Goal: Transaction & Acquisition: Purchase product/service

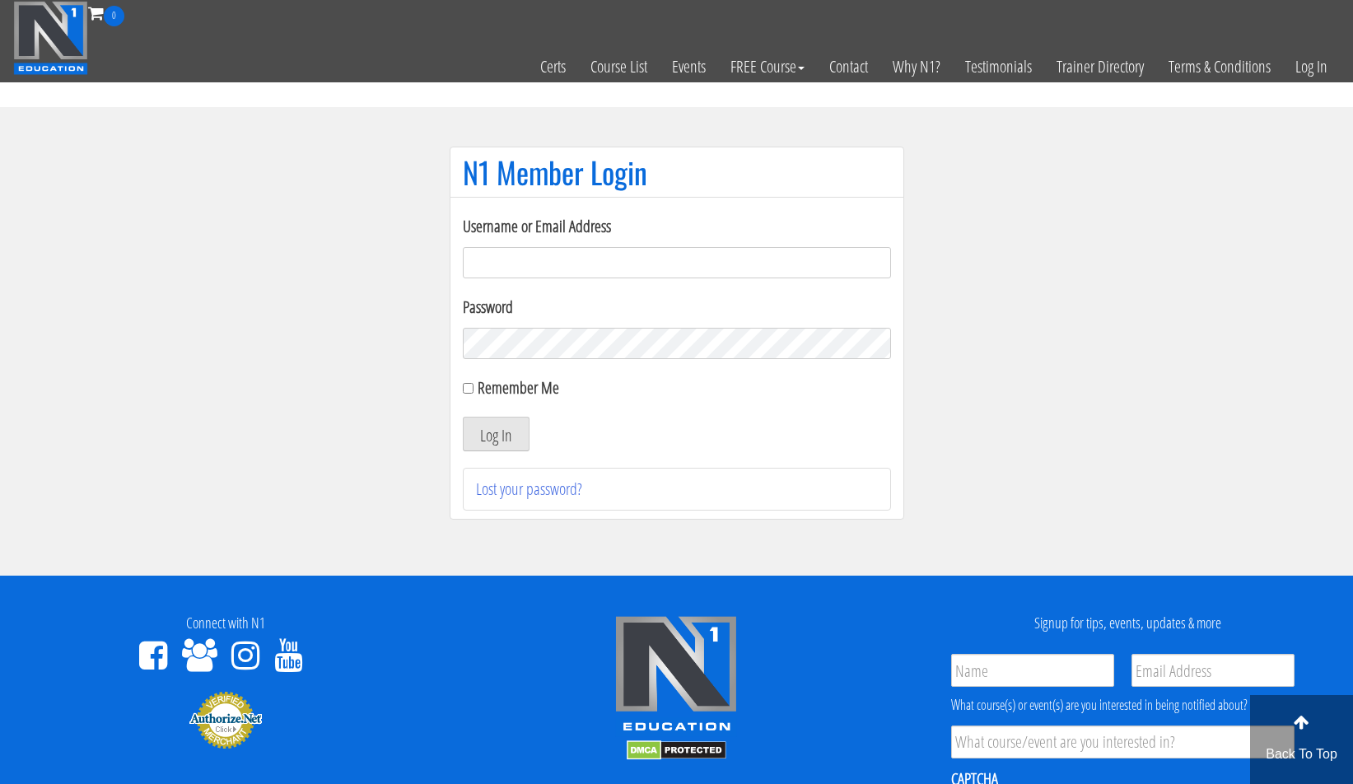
type input "[PERSON_NAME][EMAIL_ADDRESS][DOMAIN_NAME]"
click at [469, 396] on div "Remember Me" at bounding box center [677, 388] width 428 height 25
click at [469, 390] on input "Remember Me" at bounding box center [468, 388] width 11 height 11
checkbox input "true"
click at [485, 421] on button "Log In" at bounding box center [496, 434] width 67 height 35
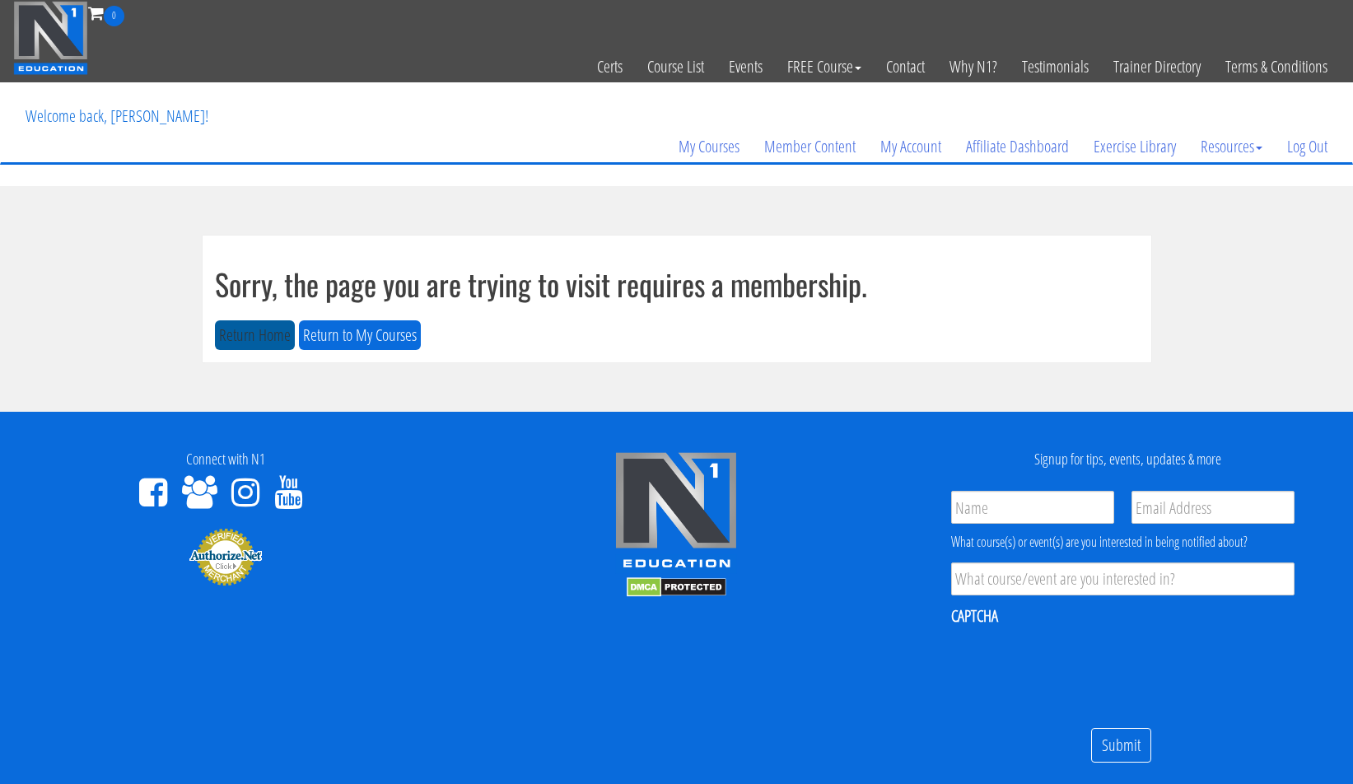
click at [236, 324] on button "Return Home" at bounding box center [255, 335] width 80 height 30
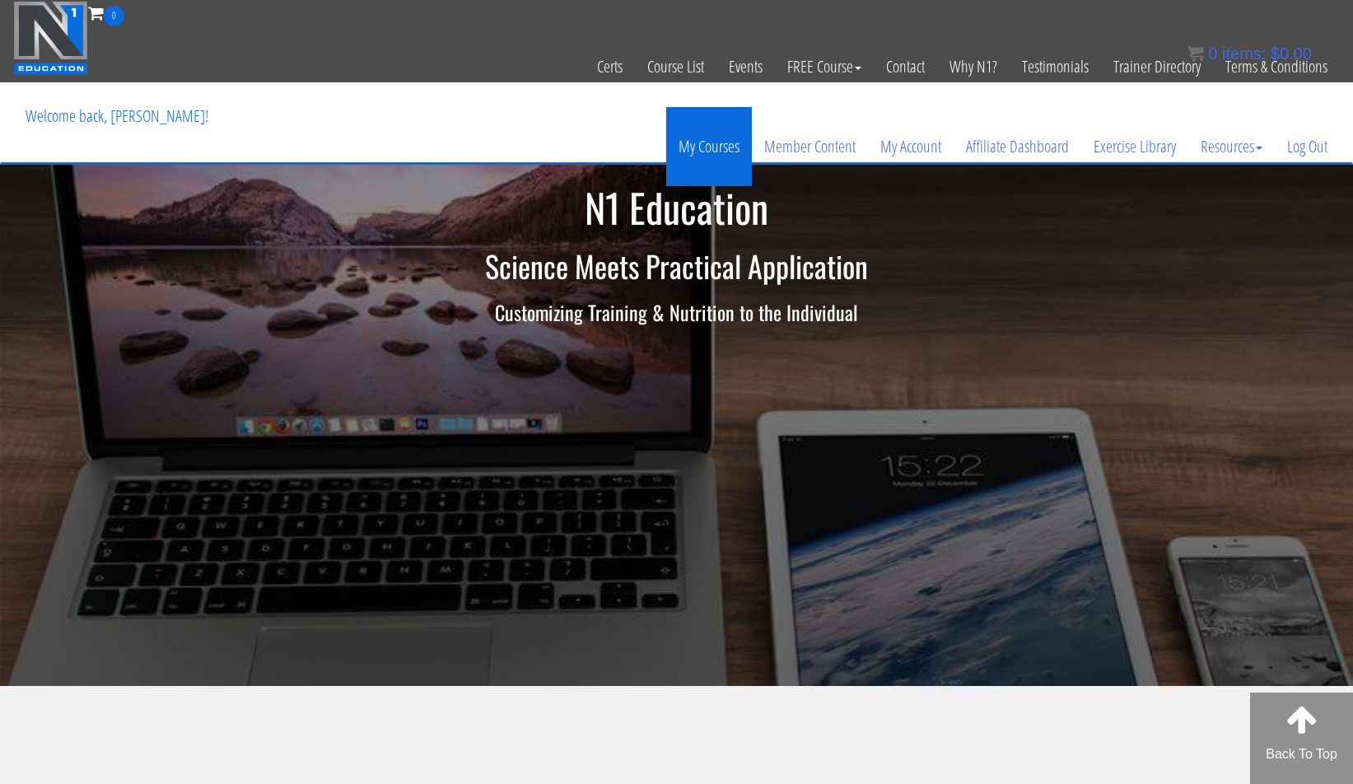
click at [691, 146] on link "My Courses" at bounding box center [709, 146] width 86 height 79
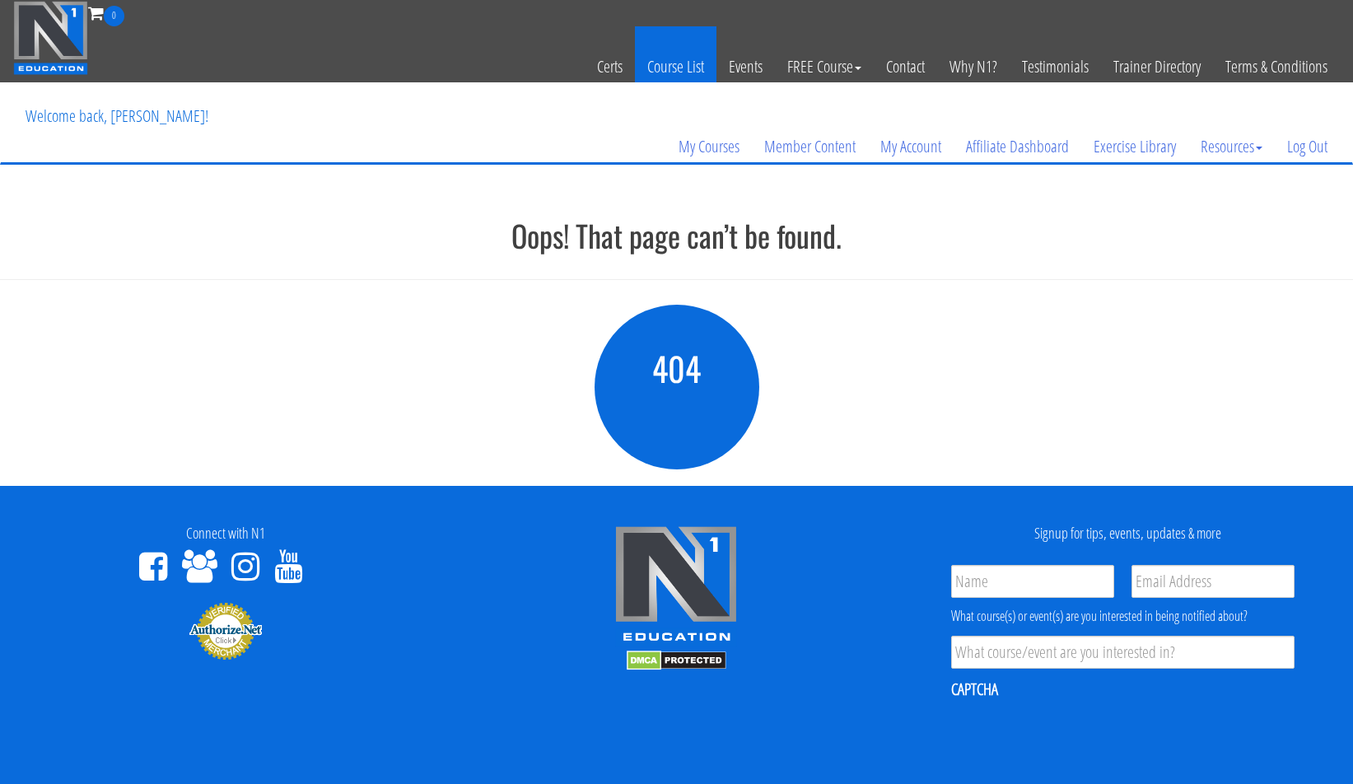
click at [670, 58] on link "Course List" at bounding box center [676, 66] width 82 height 81
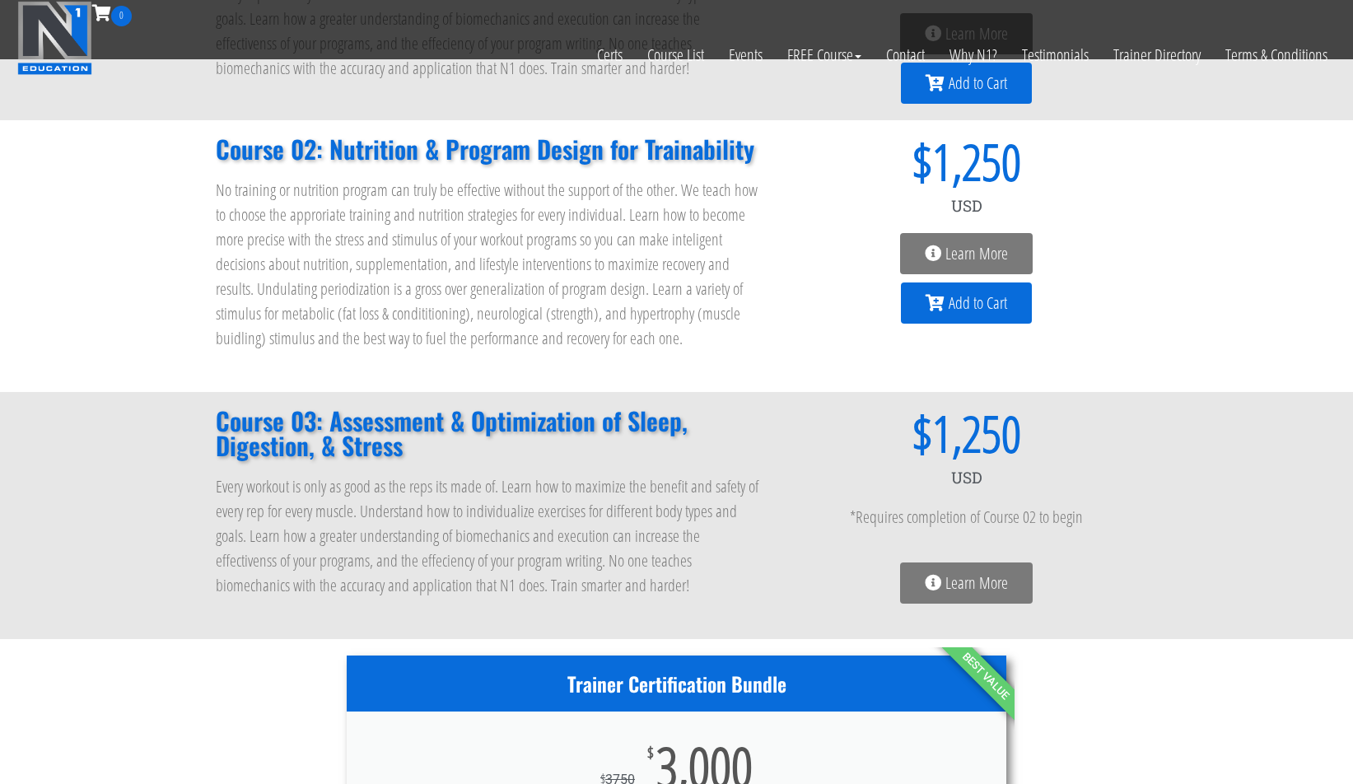
scroll to position [161, 0]
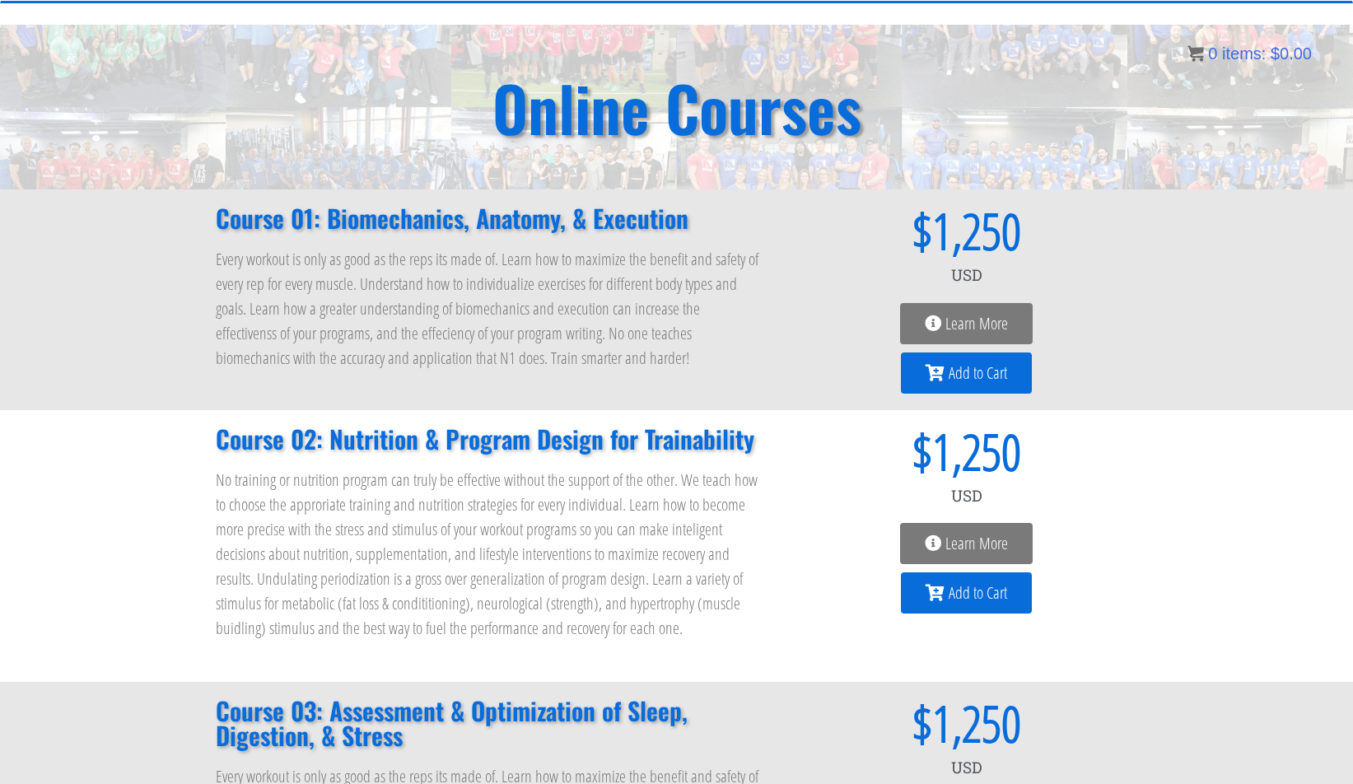
click at [959, 376] on span "Add to Cart" at bounding box center [978, 373] width 58 height 16
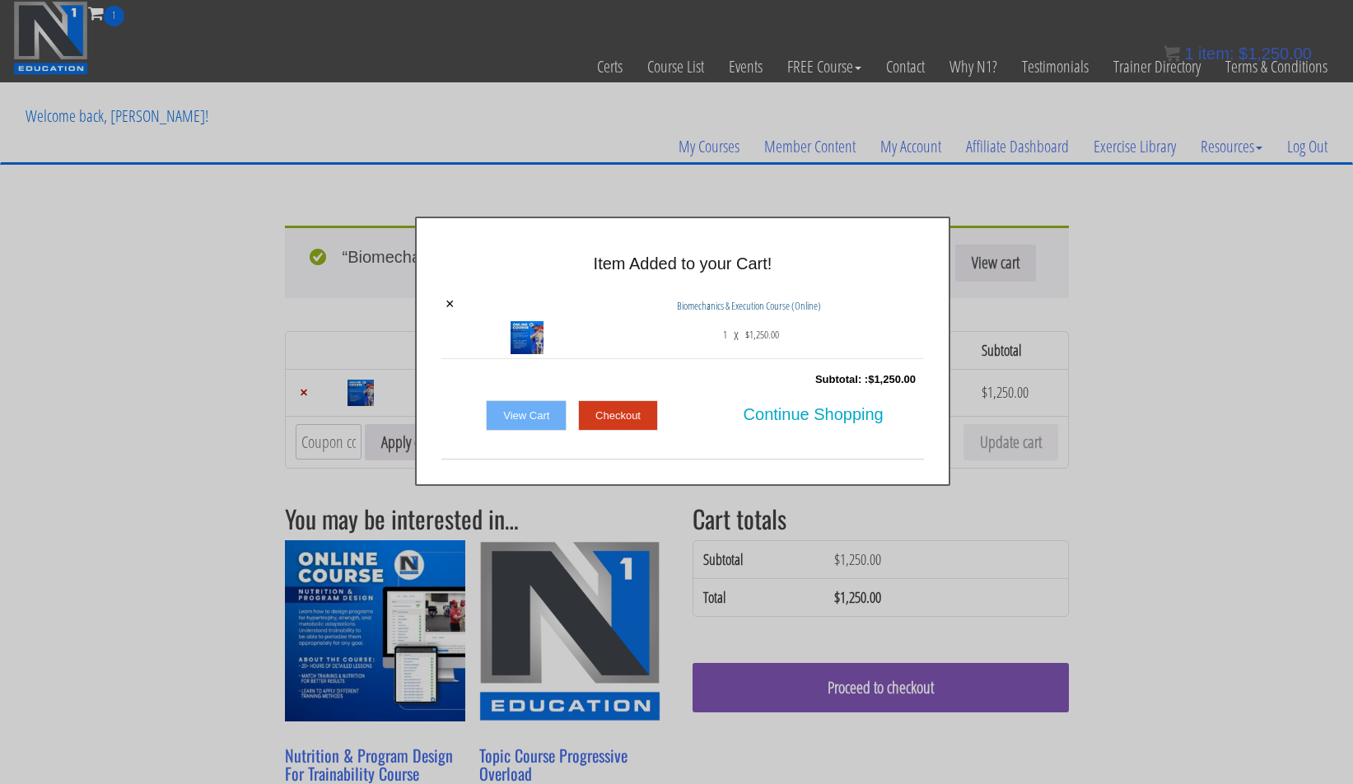
click at [535, 411] on link "View Cart" at bounding box center [526, 415] width 81 height 31
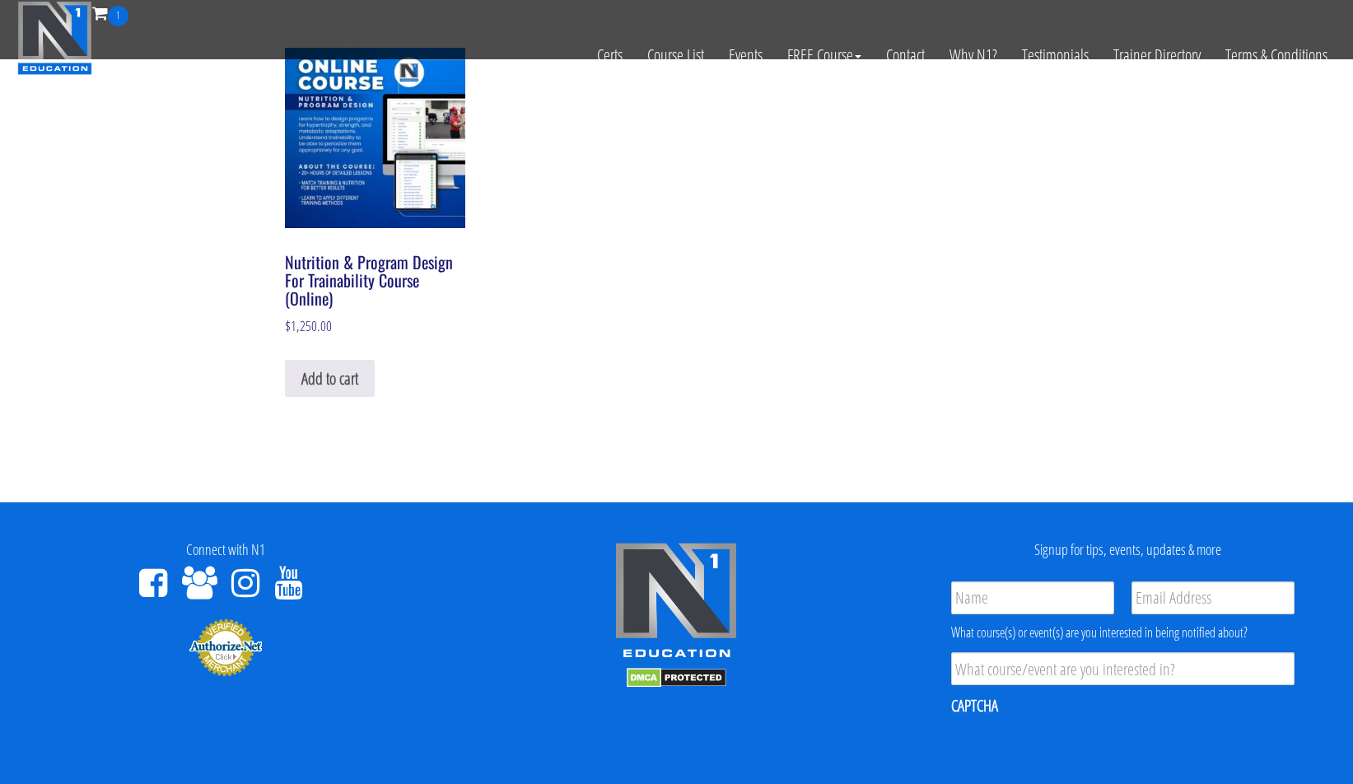
scroll to position [151, 0]
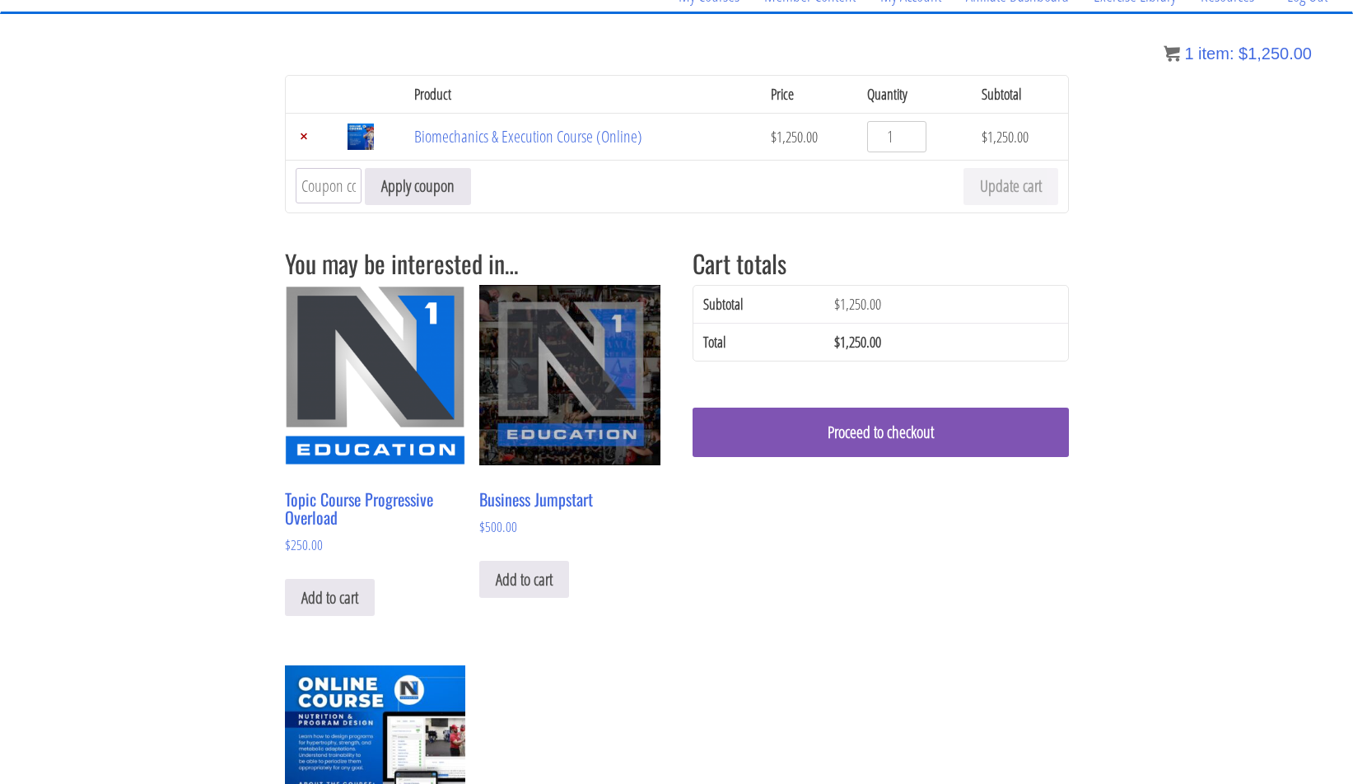
paste input "LEVELUP"
type input "LEVELUP"
click at [406, 187] on button "Apply coupon" at bounding box center [418, 186] width 106 height 37
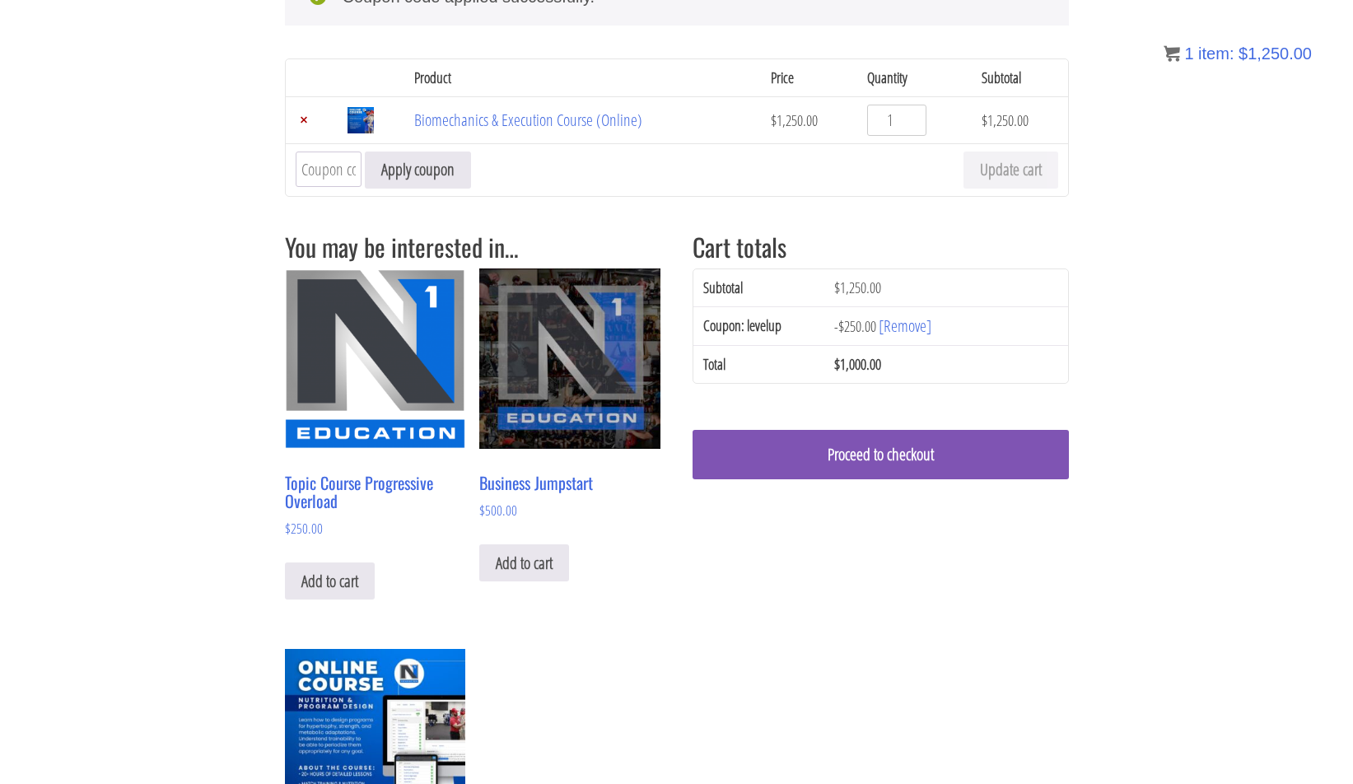
scroll to position [257, 0]
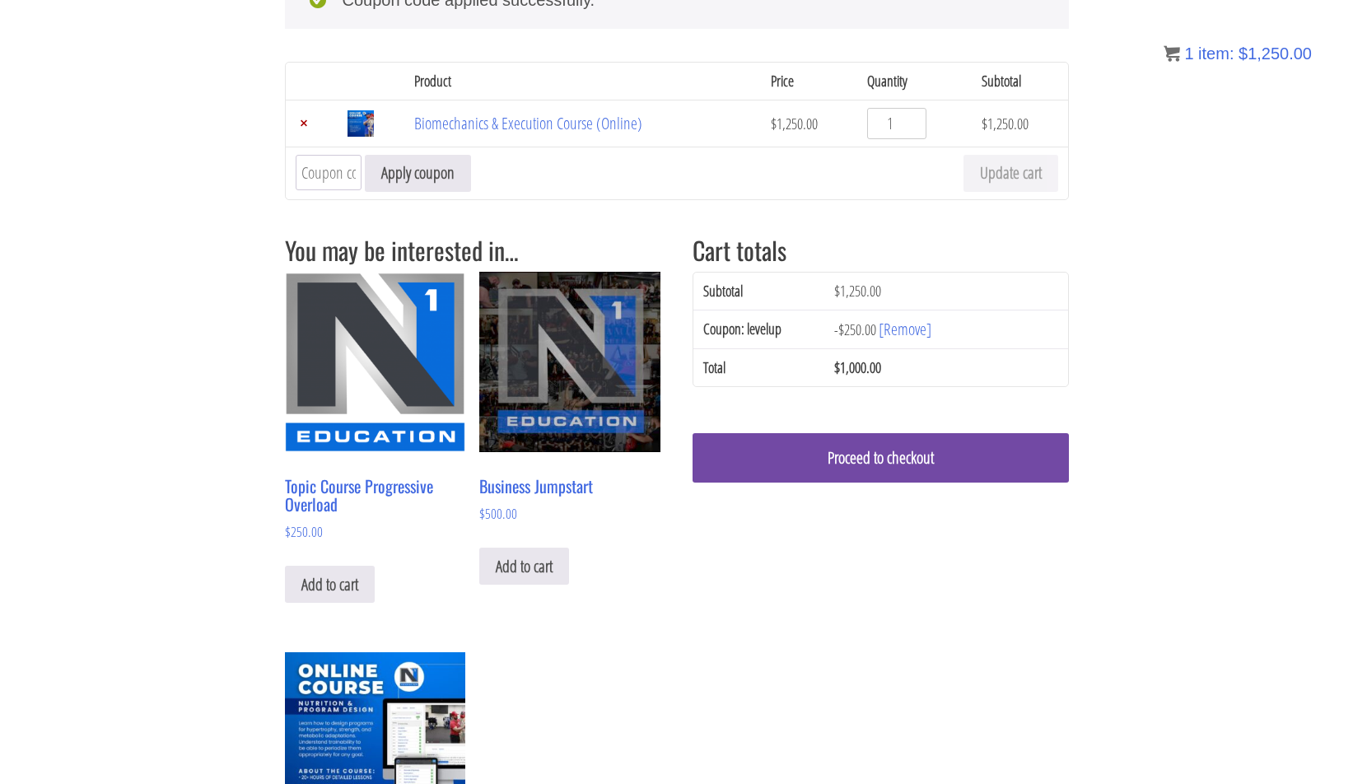
click at [789, 455] on link "Proceed to checkout" at bounding box center [881, 457] width 376 height 49
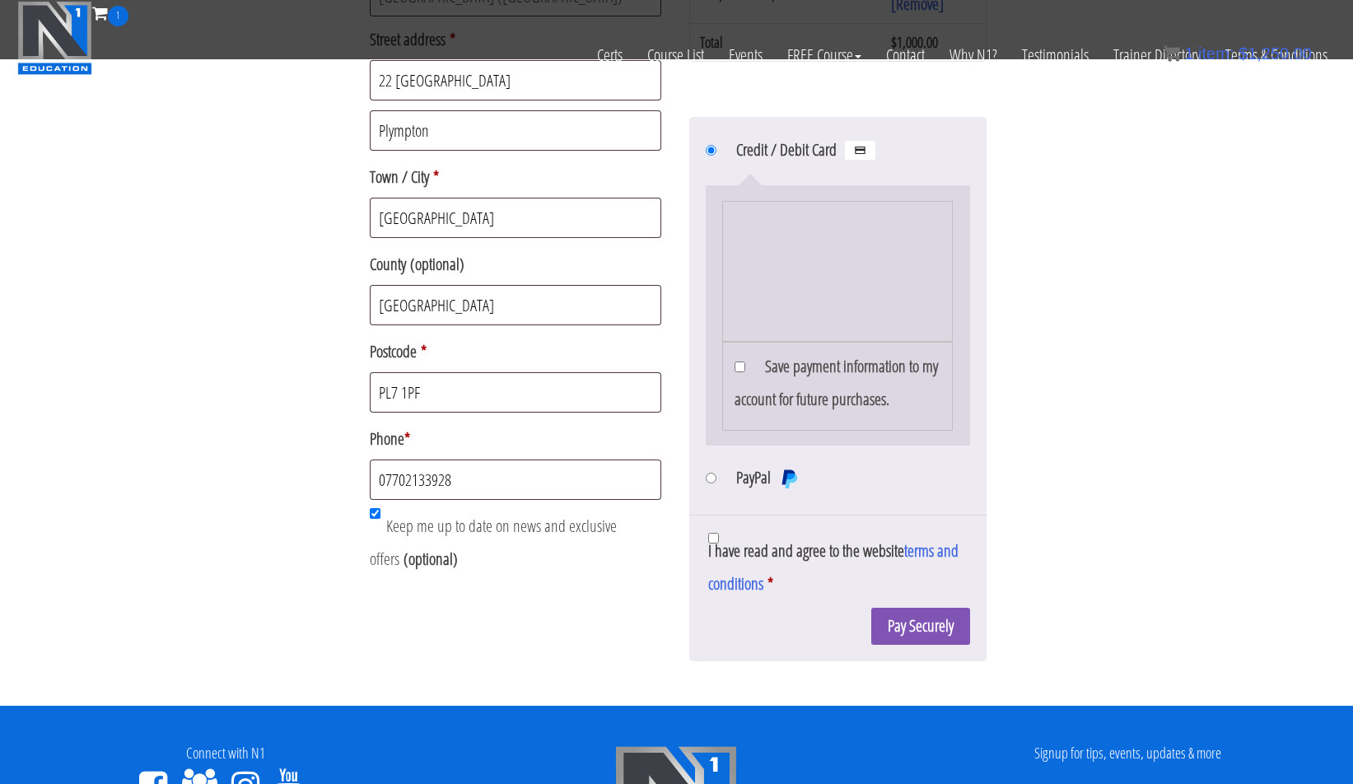
scroll to position [623, 0]
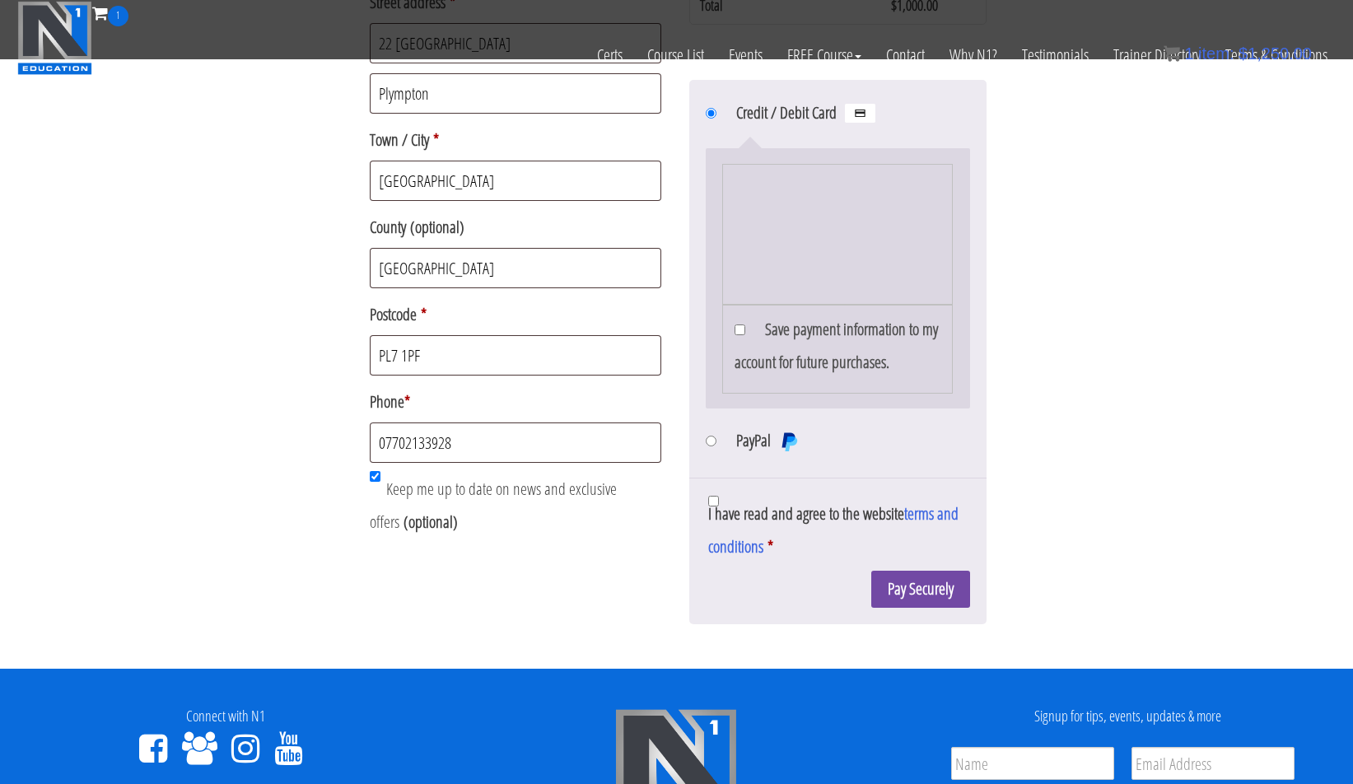
click at [912, 608] on button "Pay Securely" at bounding box center [920, 589] width 99 height 37
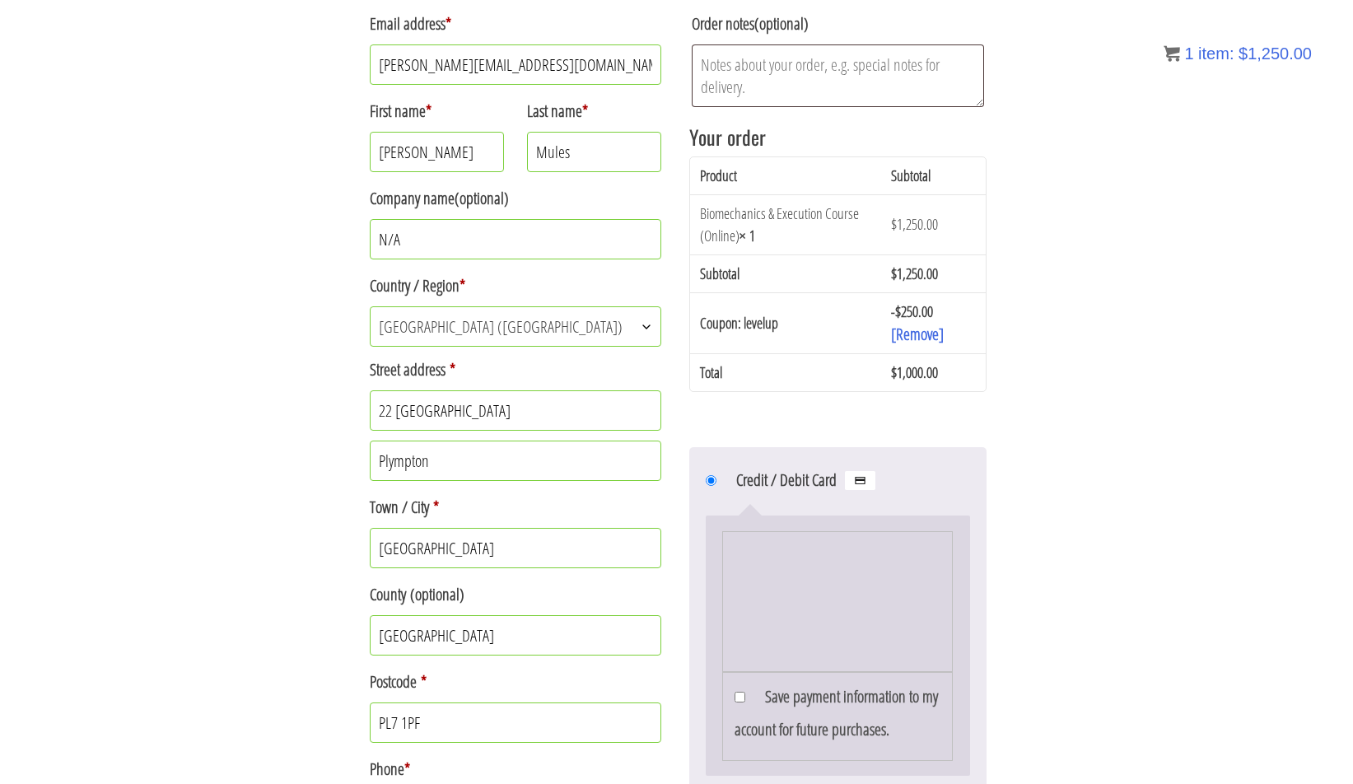
scroll to position [840, 0]
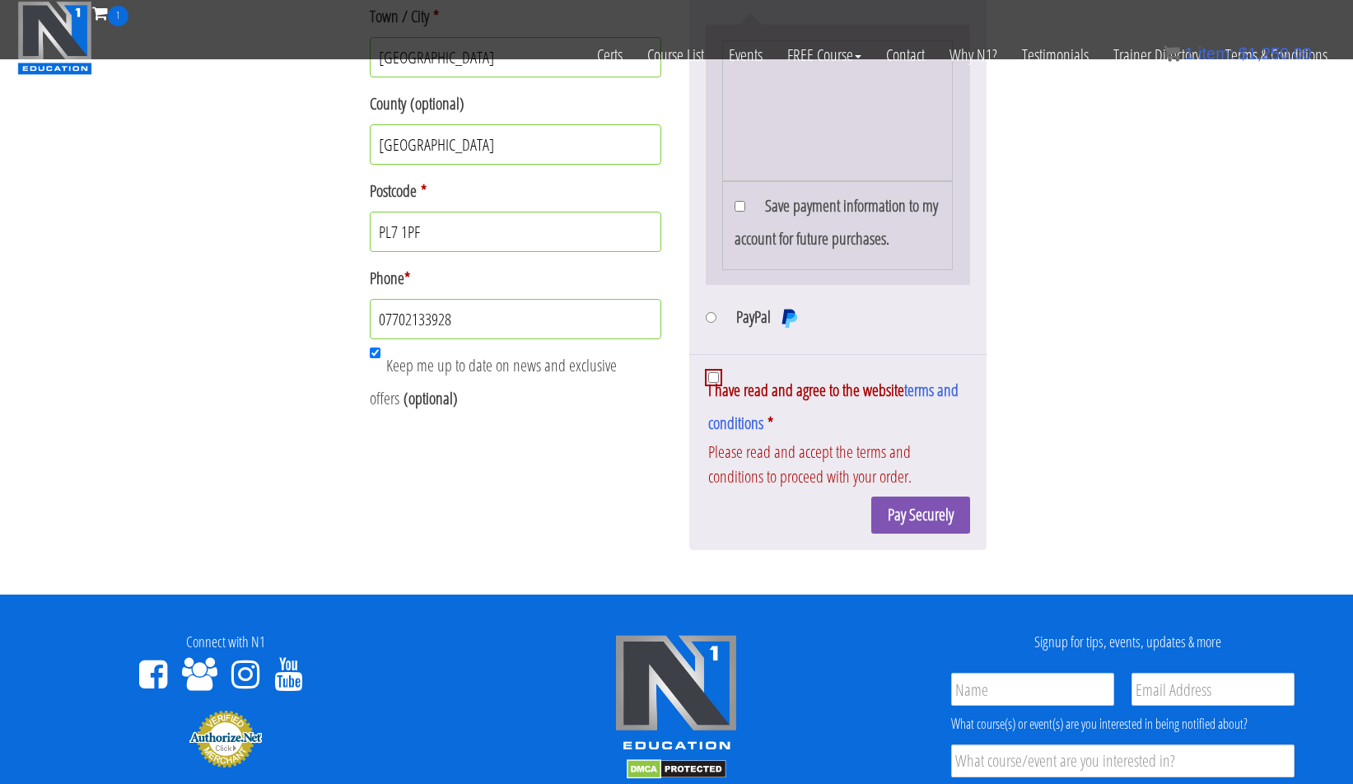
click at [712, 434] on span "I have read and agree to the website terms and conditions" at bounding box center [833, 406] width 250 height 55
click at [712, 383] on input "I have read and agree to the website terms and conditions *" at bounding box center [713, 377] width 11 height 11
checkbox input "true"
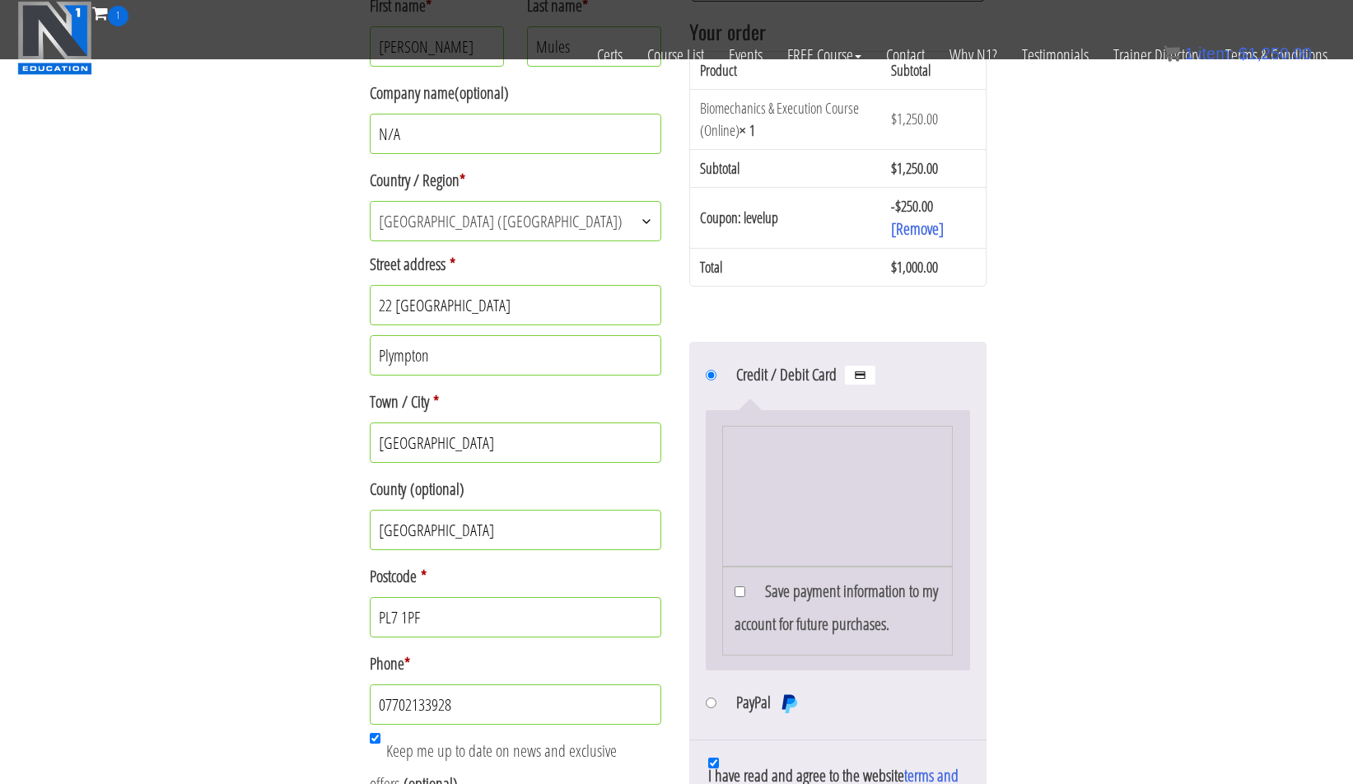
scroll to position [970, 0]
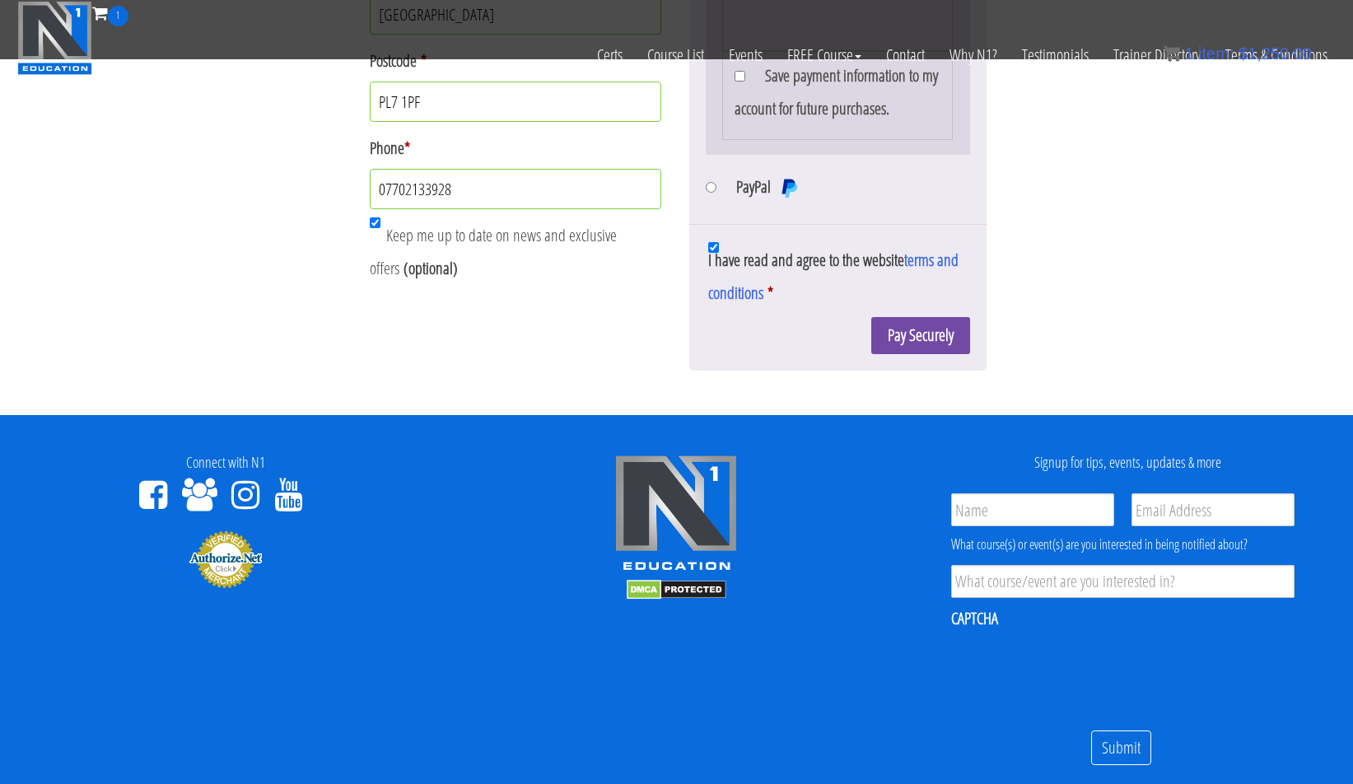
click at [908, 354] on button "Pay Securely" at bounding box center [920, 335] width 99 height 37
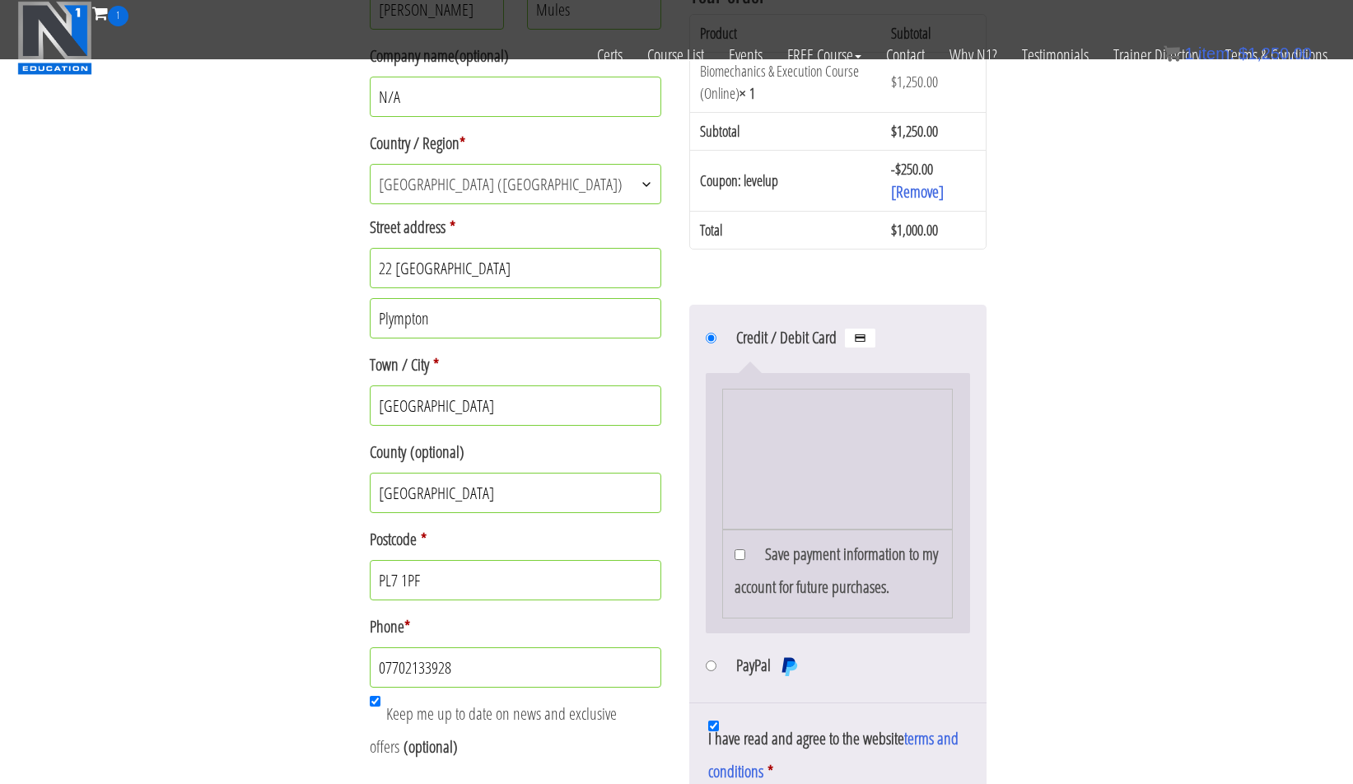
scroll to position [860, 0]
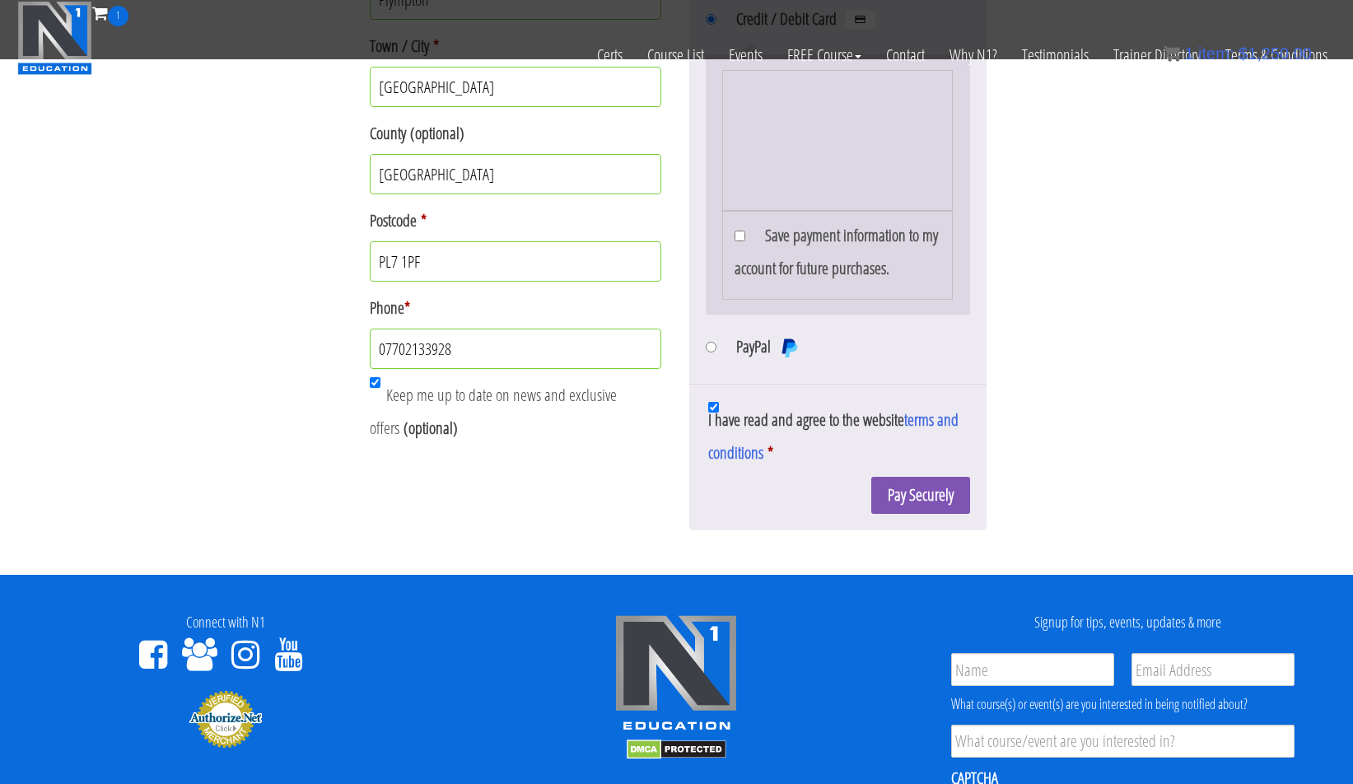
click at [714, 352] on input "PayPal" at bounding box center [711, 347] width 11 height 11
radio input "true"
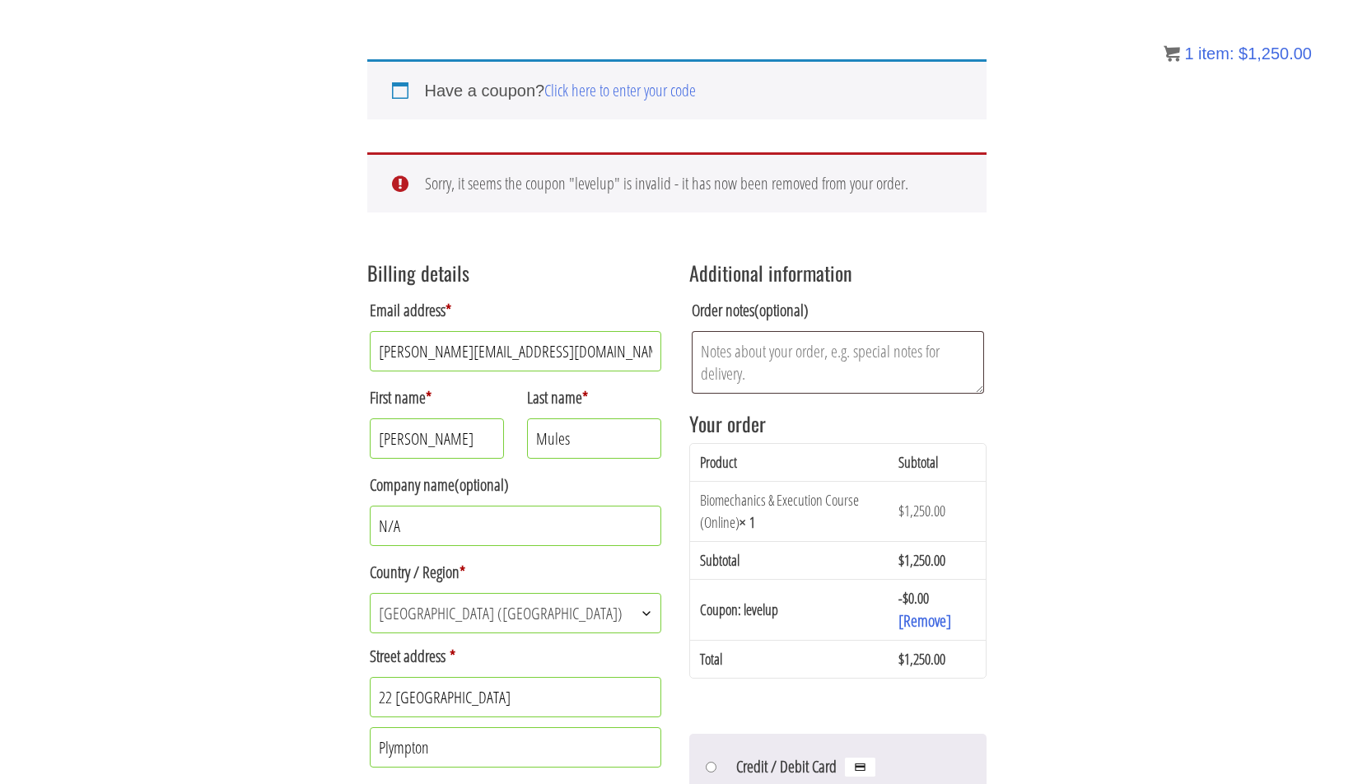
scroll to position [135, 0]
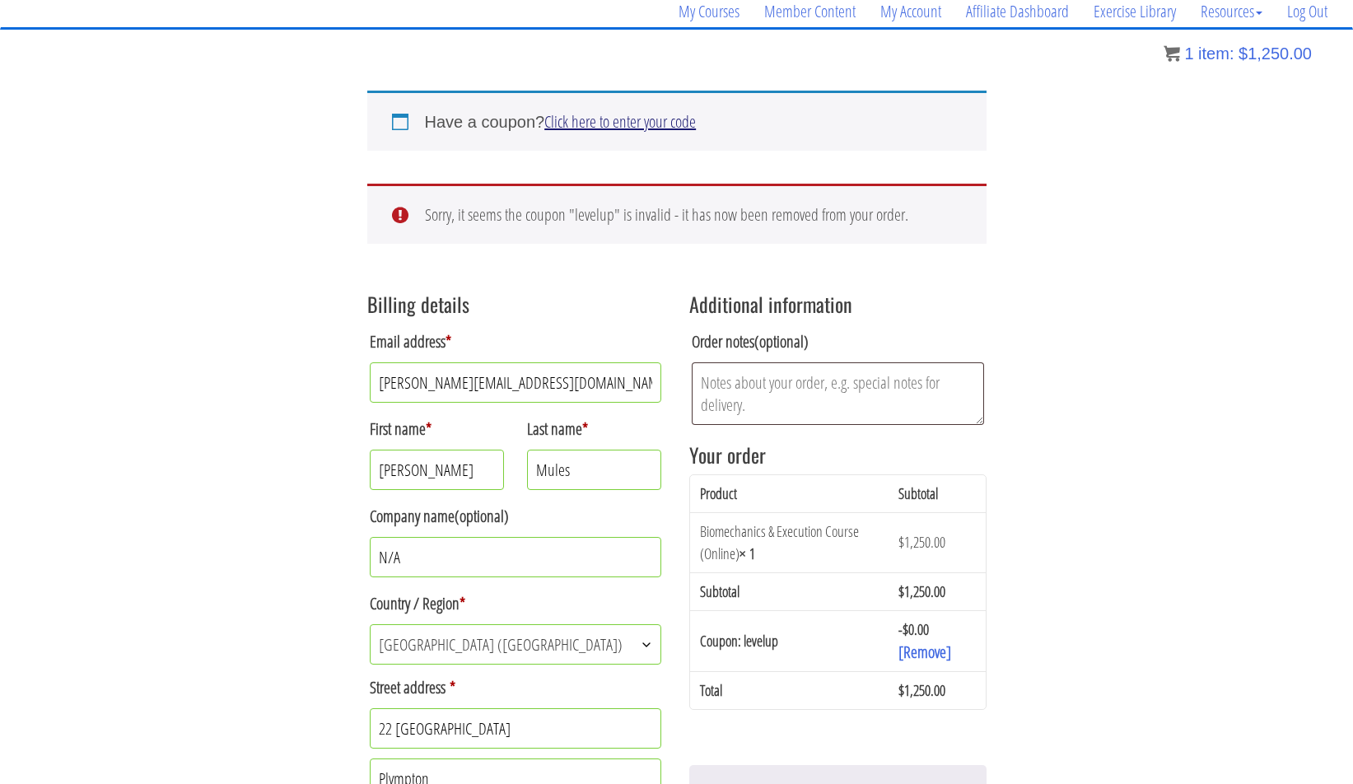
click at [633, 121] on link "Click here to enter your code" at bounding box center [620, 121] width 152 height 22
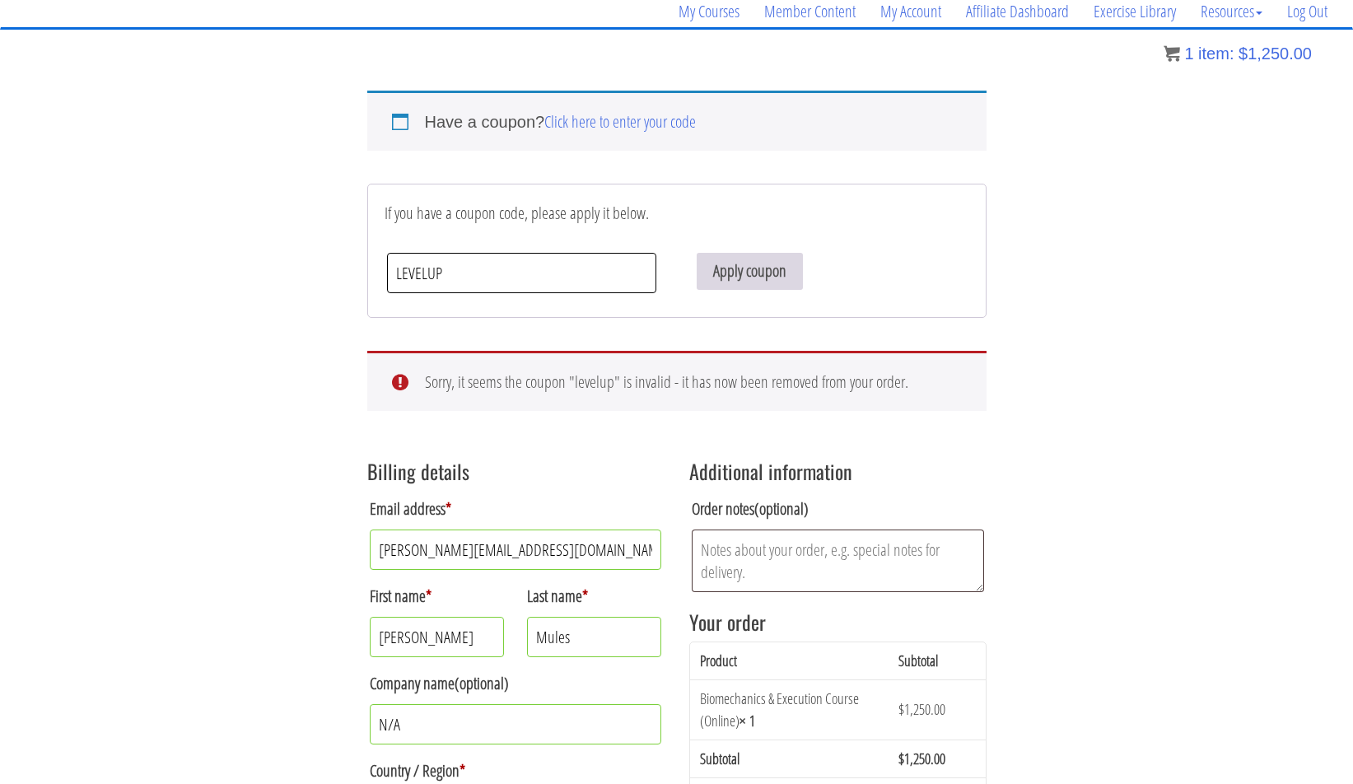
type input "LEVELUP"
click at [758, 268] on button "Apply coupon" at bounding box center [750, 271] width 106 height 37
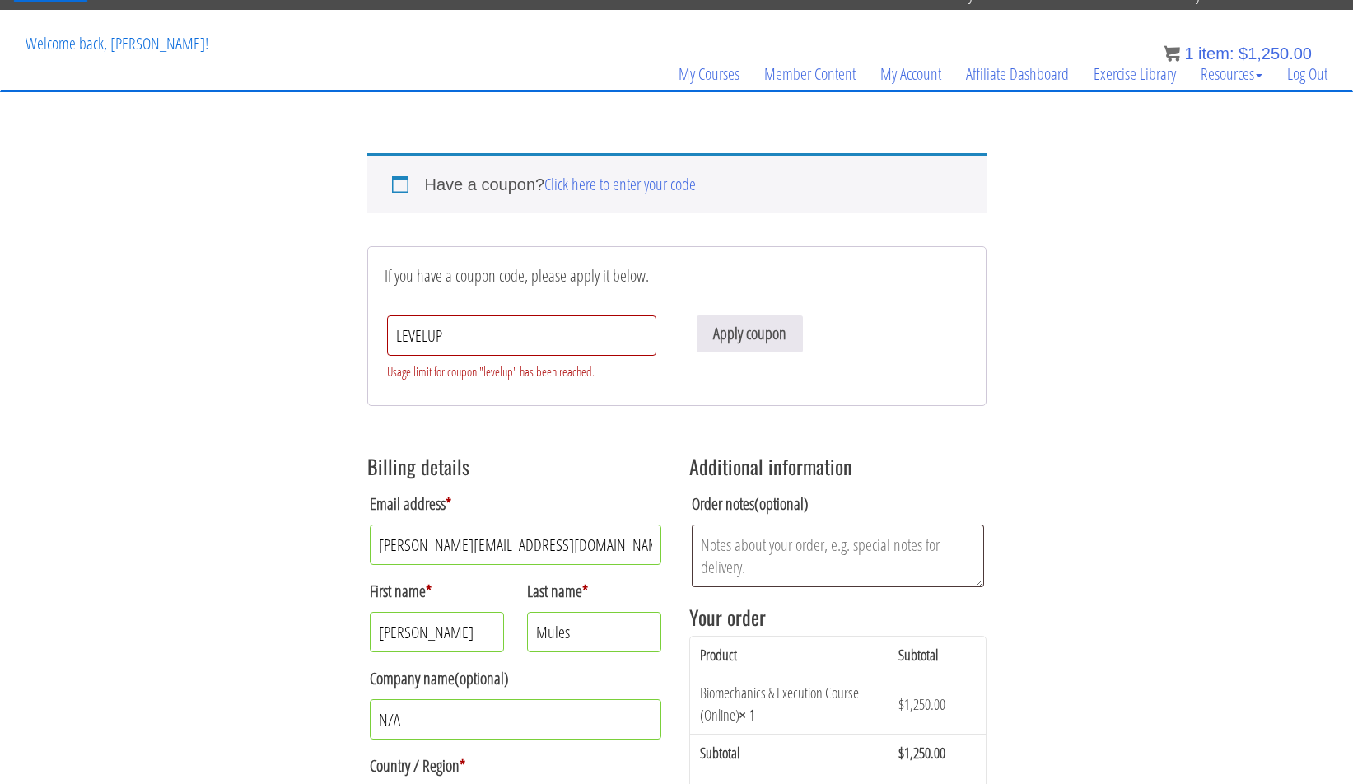
scroll to position [76, 0]
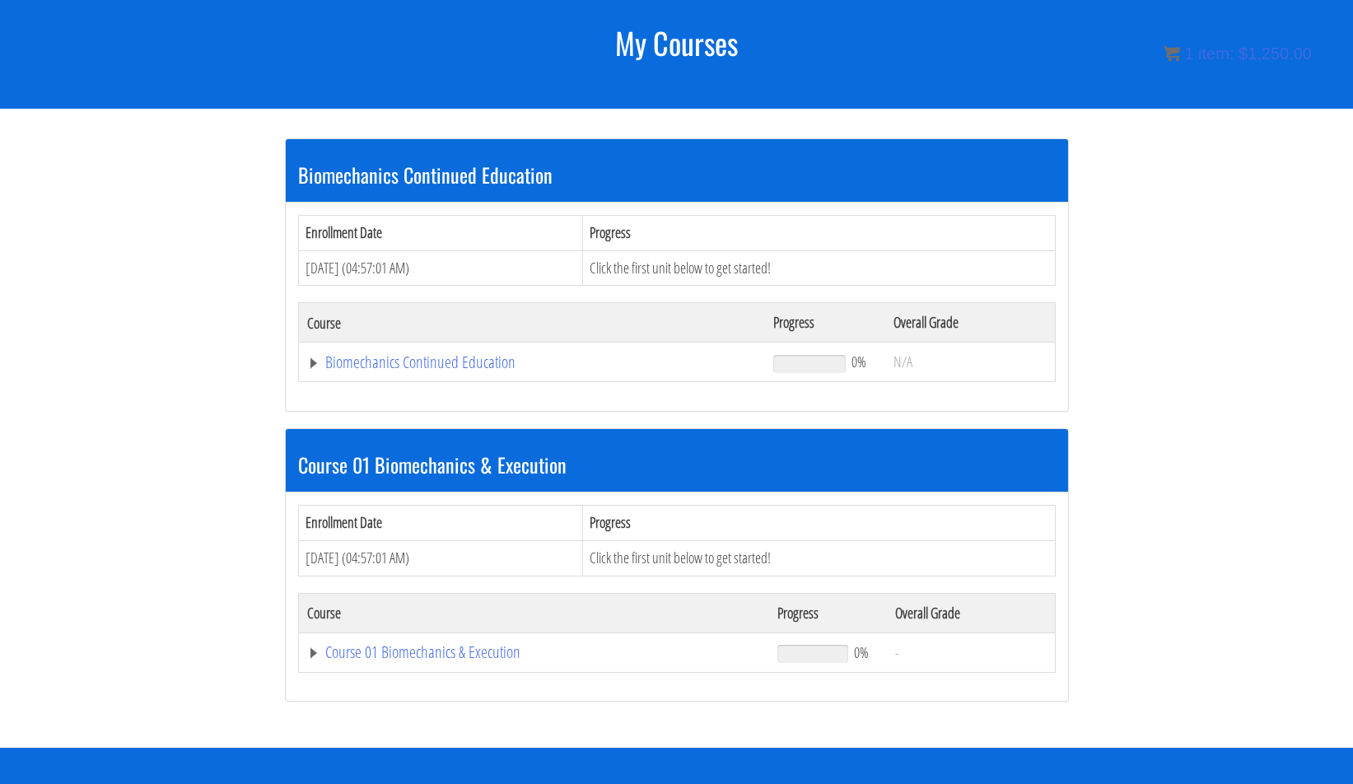
scroll to position [205, 0]
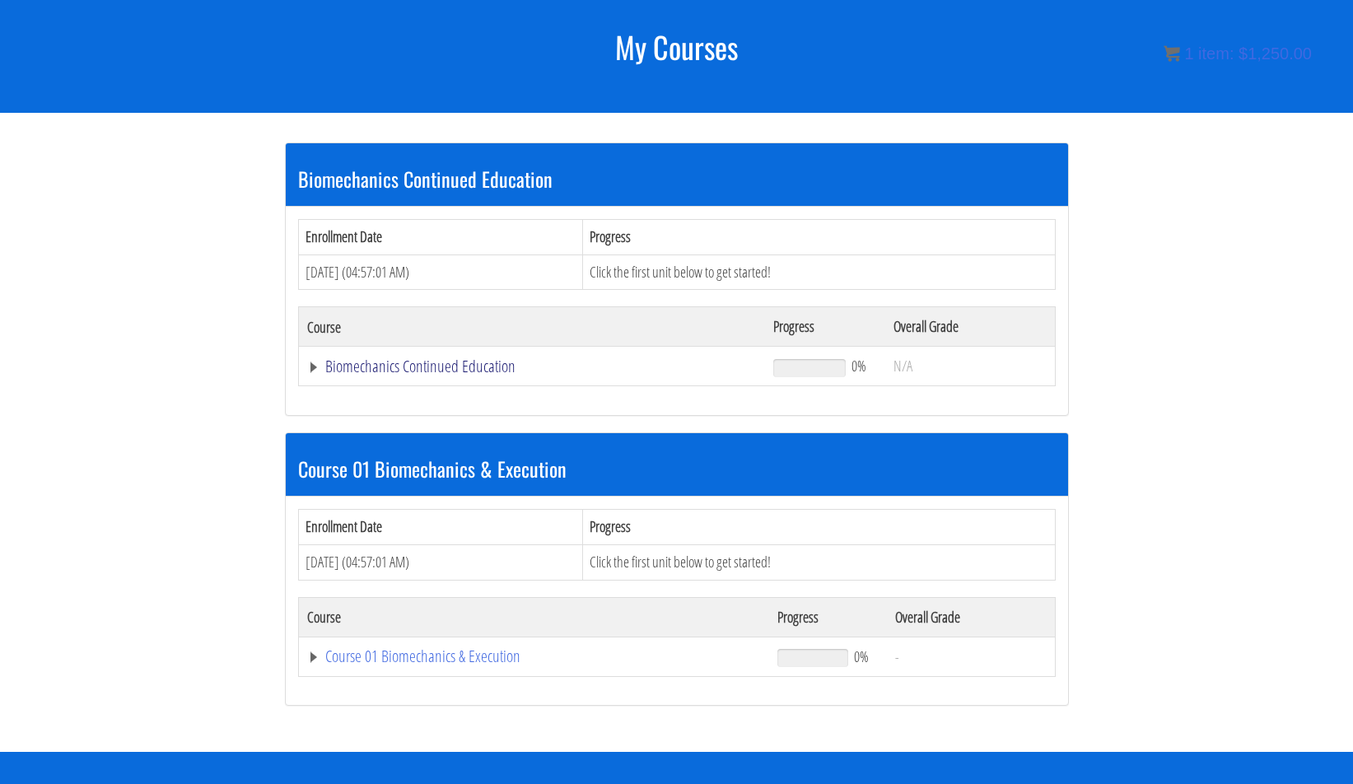
click at [310, 365] on link "Biomechanics Continued Education" at bounding box center [532, 366] width 450 height 16
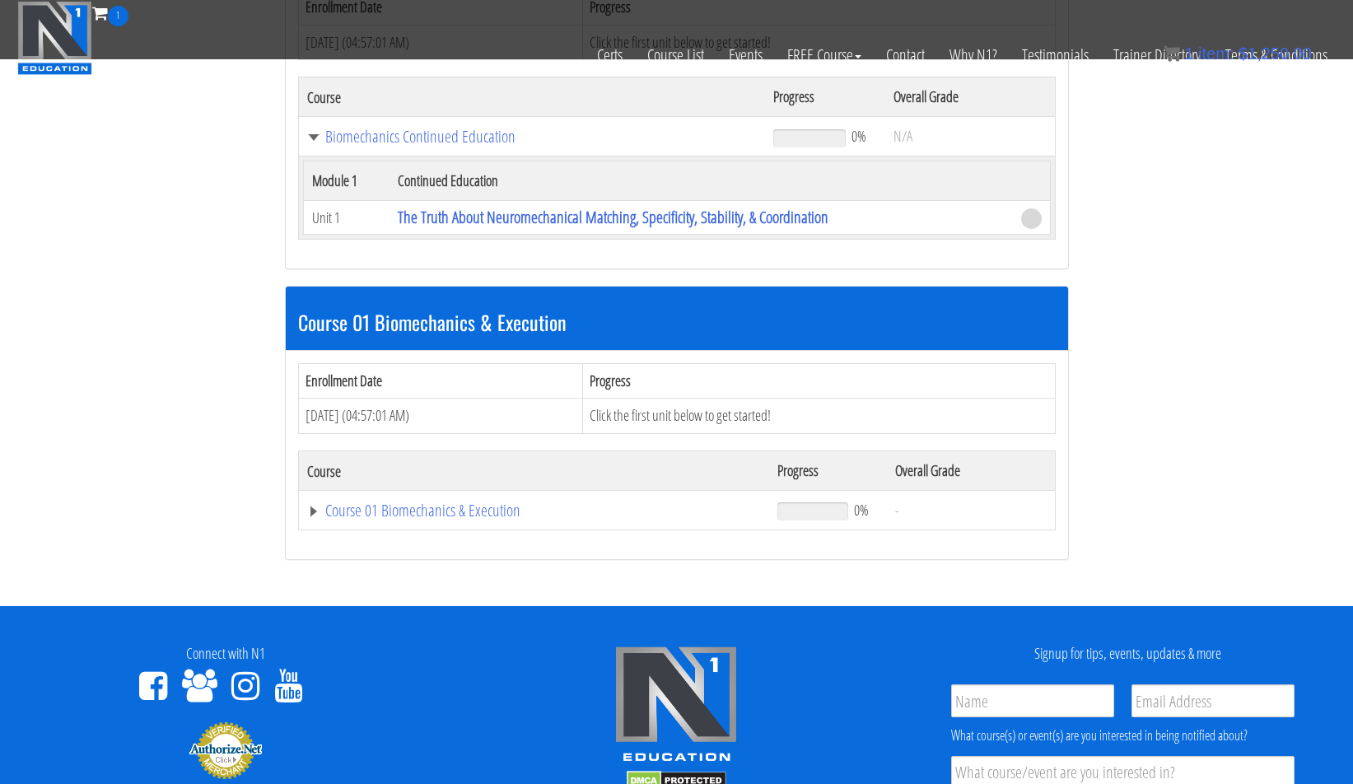
scroll to position [391, 0]
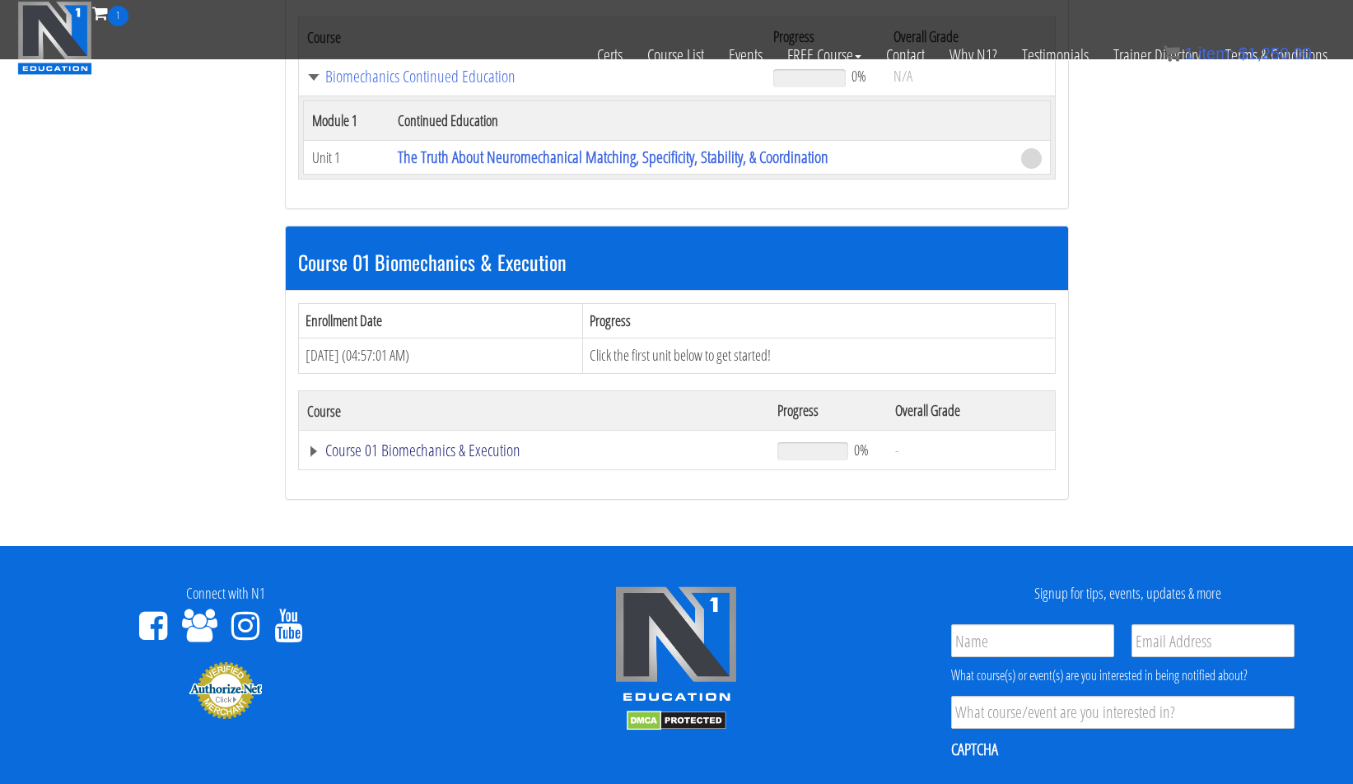
click at [309, 450] on link "Course 01 Biomechanics & Execution" at bounding box center [534, 450] width 455 height 16
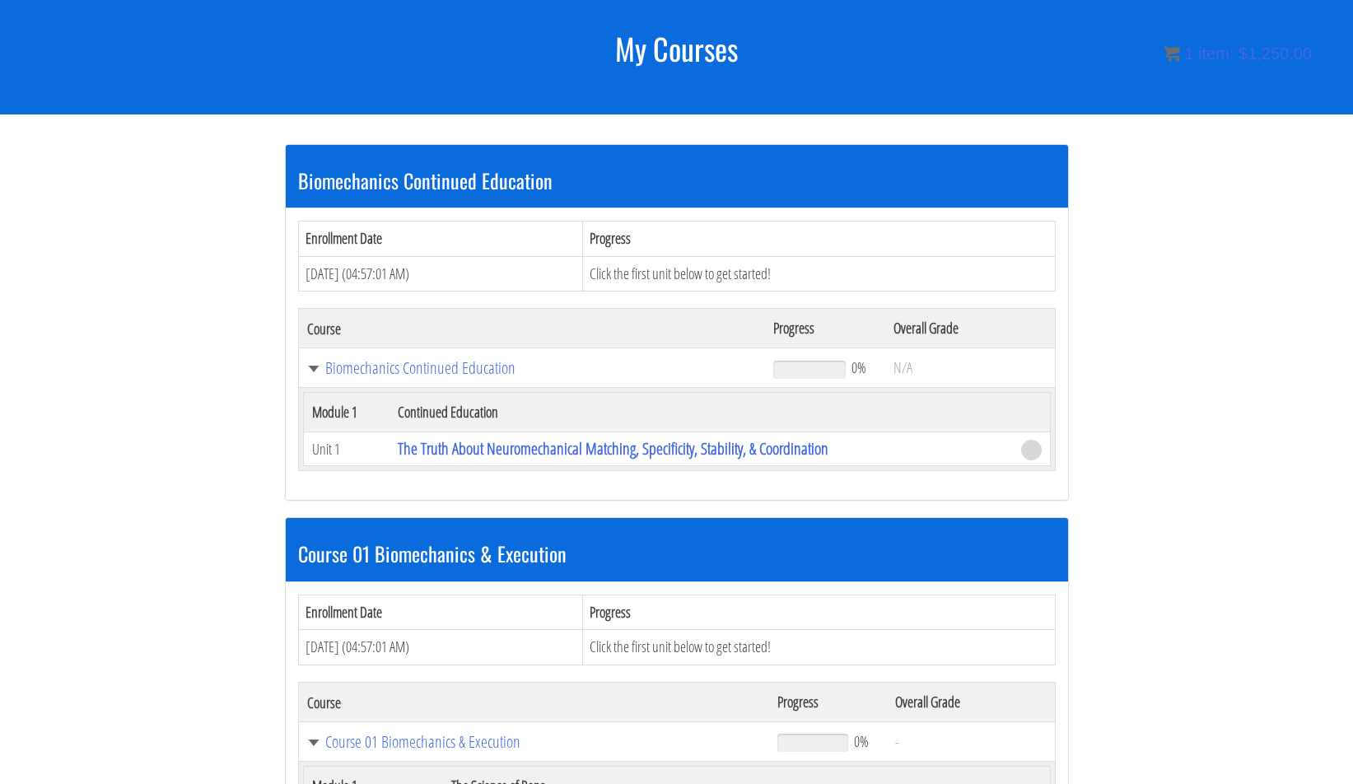
scroll to position [232, 0]
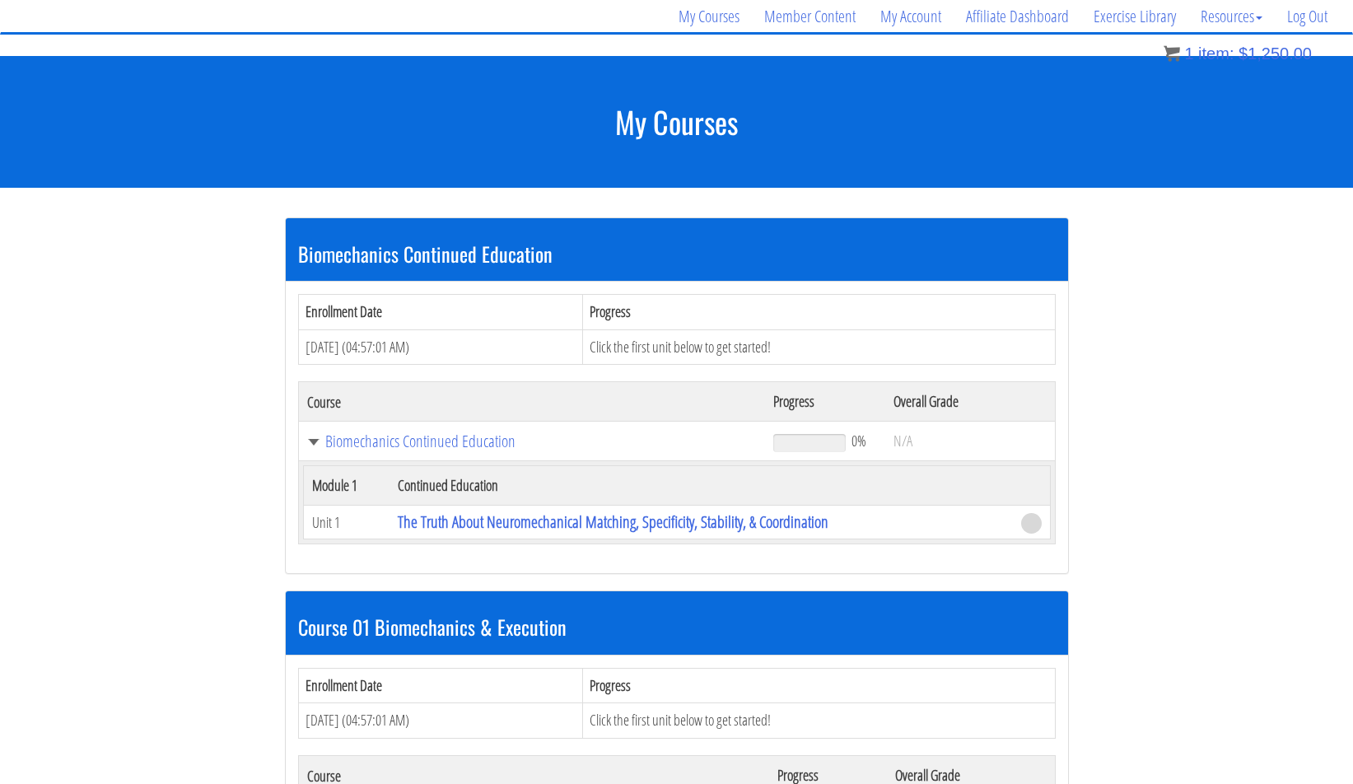
scroll to position [245, 0]
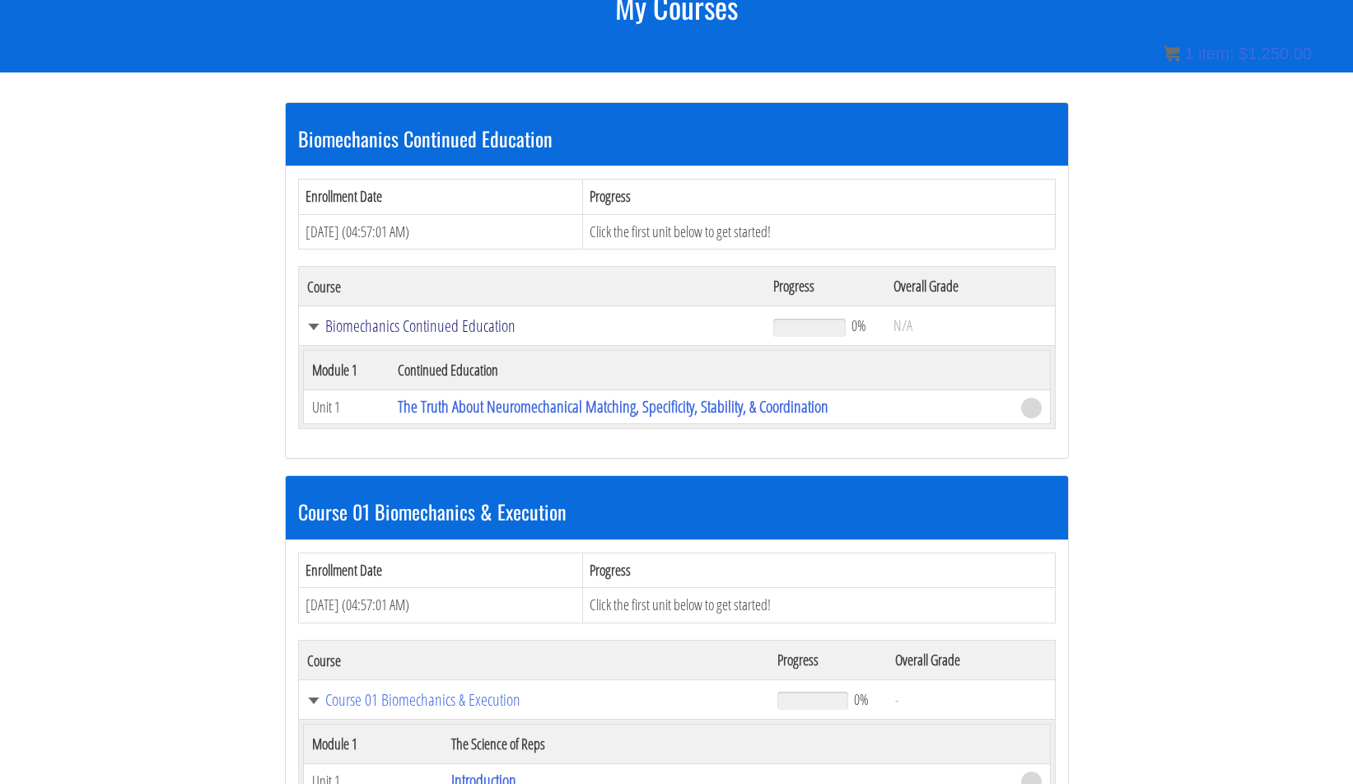
click at [312, 324] on link "Biomechanics Continued Education" at bounding box center [532, 326] width 450 height 16
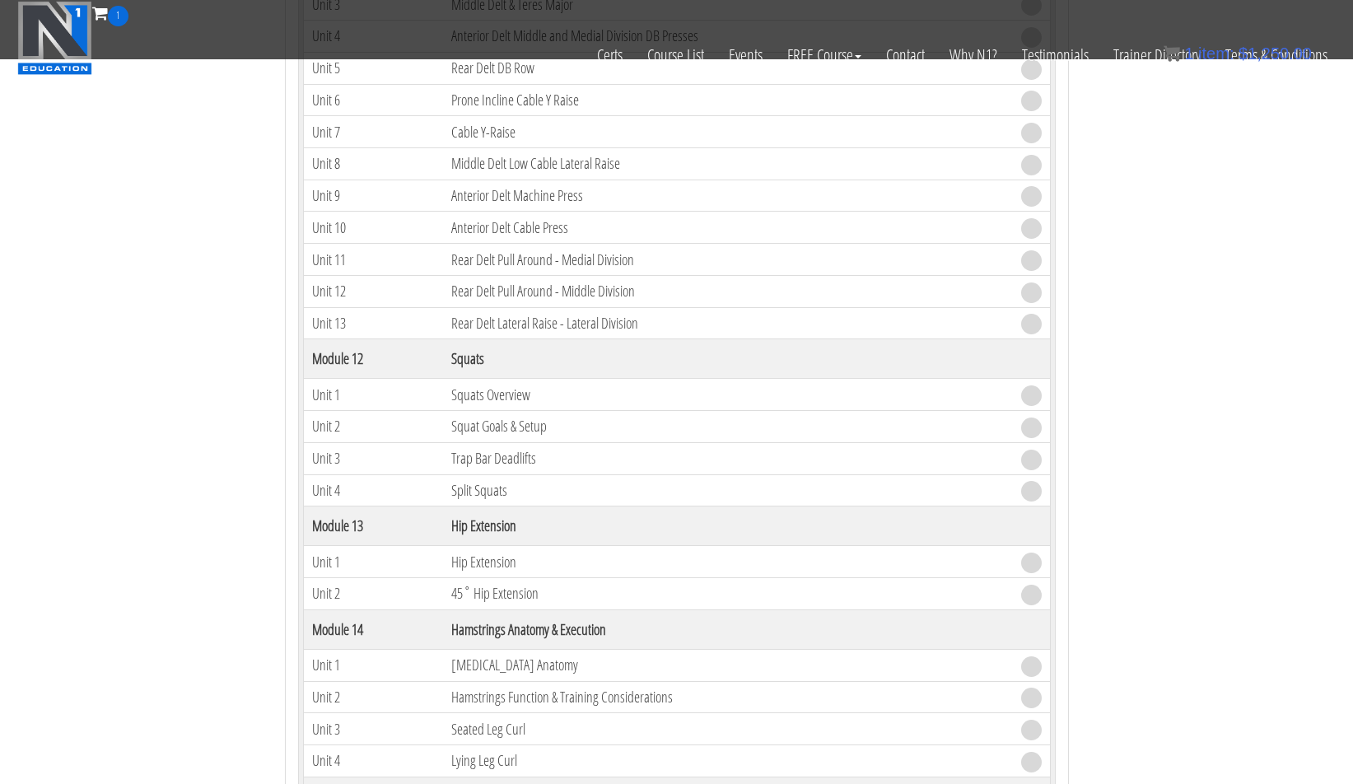
scroll to position [3615, 0]
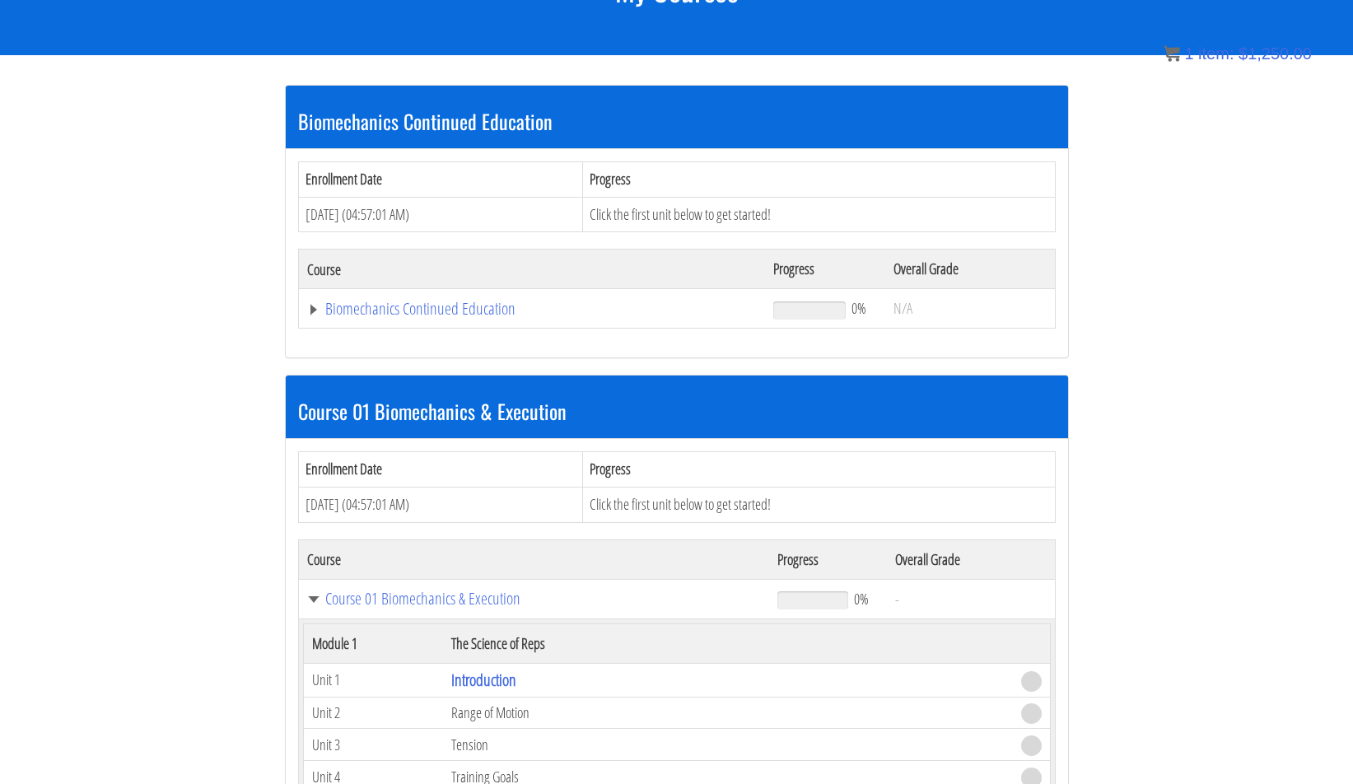
scroll to position [282, 0]
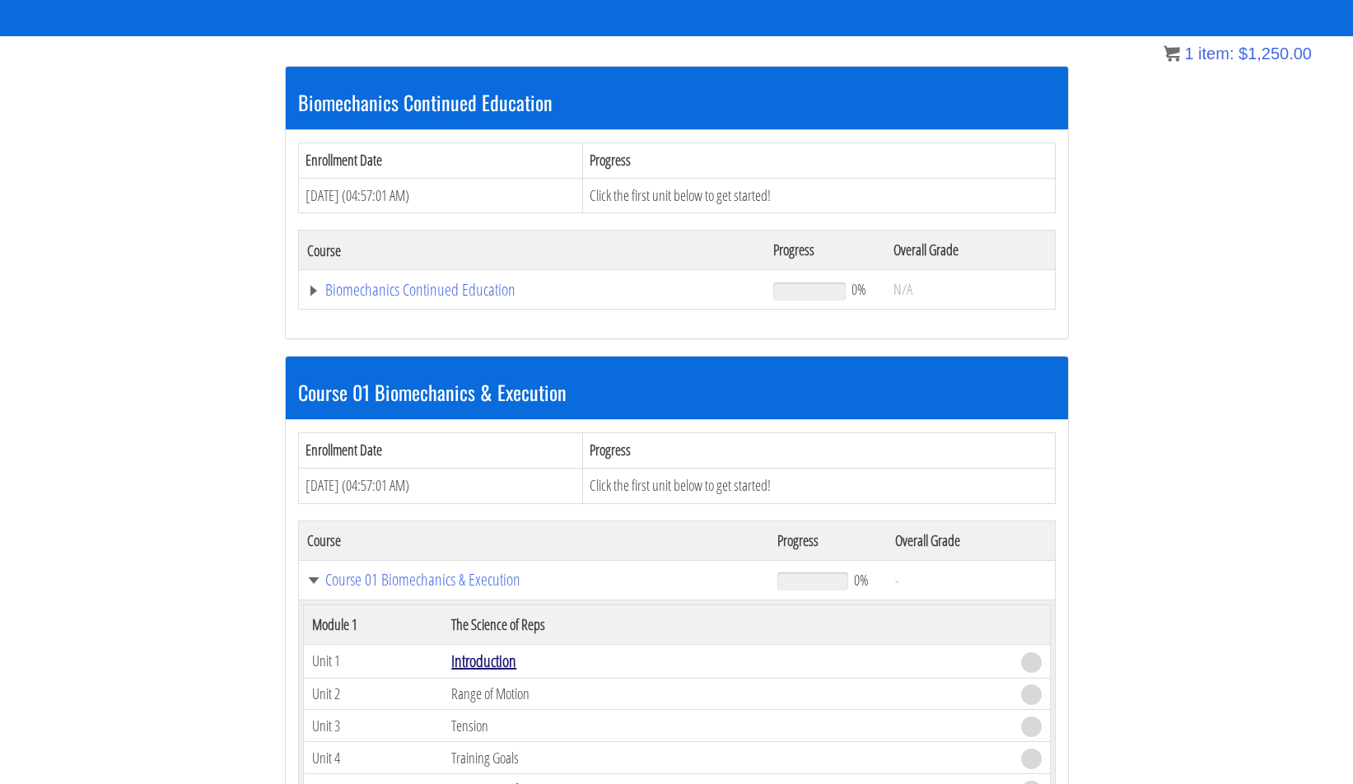
click at [485, 659] on link "Introduction" at bounding box center [483, 661] width 65 height 22
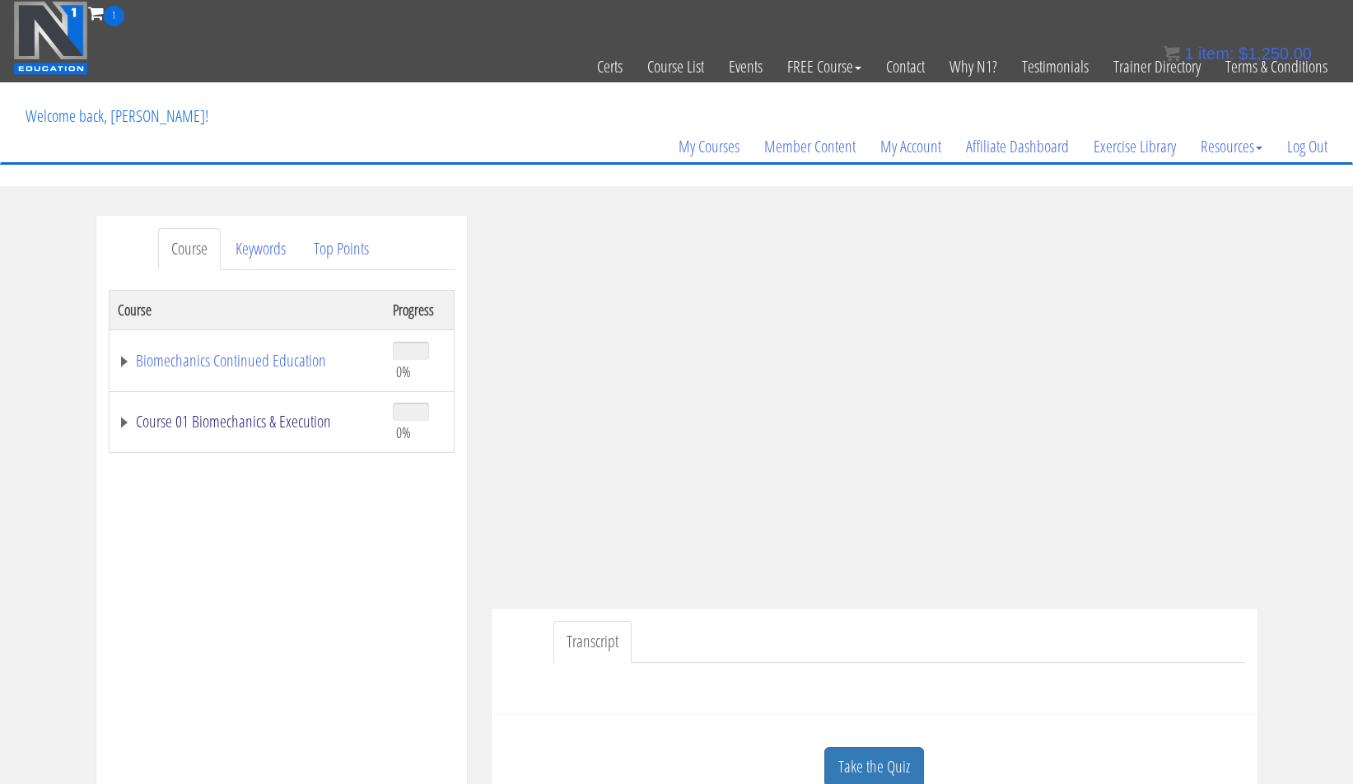
click at [118, 422] on link "Course 01 Biomechanics & Execution" at bounding box center [247, 421] width 259 height 16
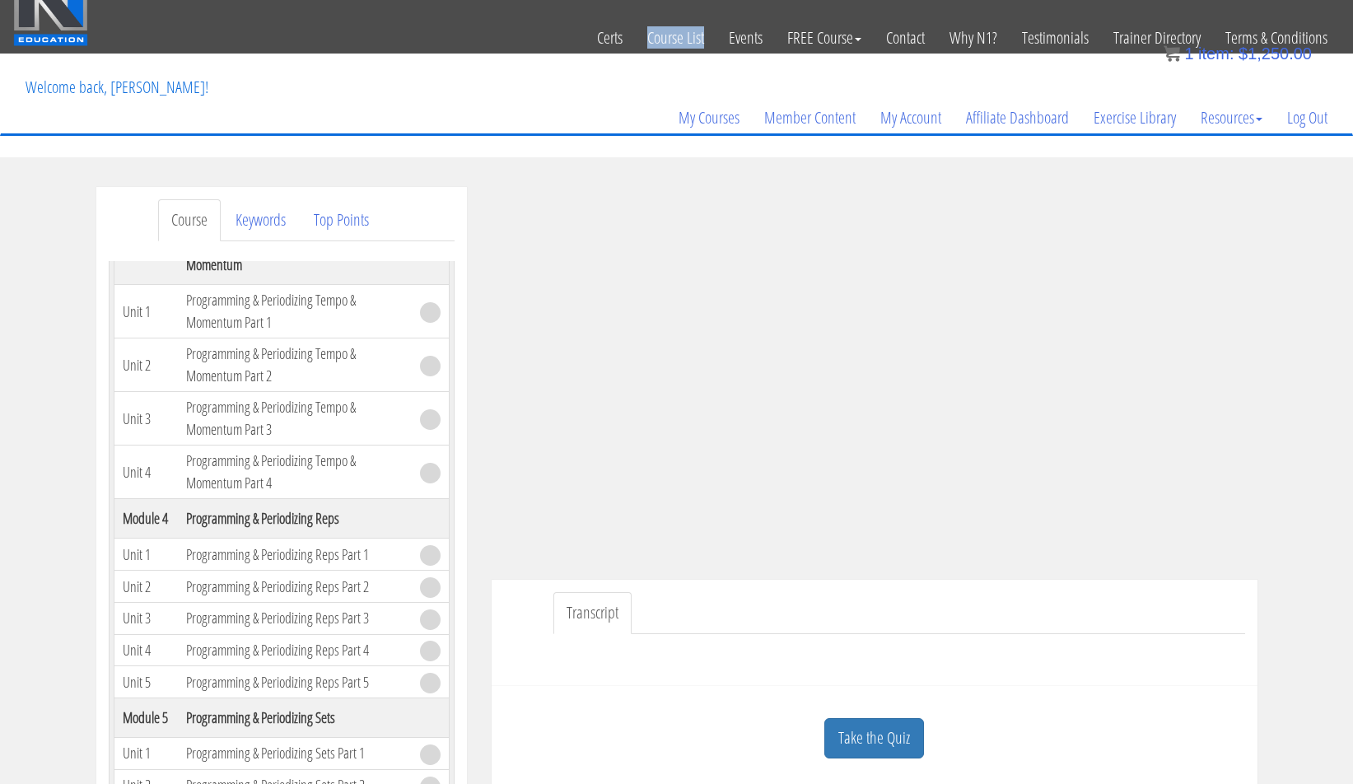
scroll to position [25, 0]
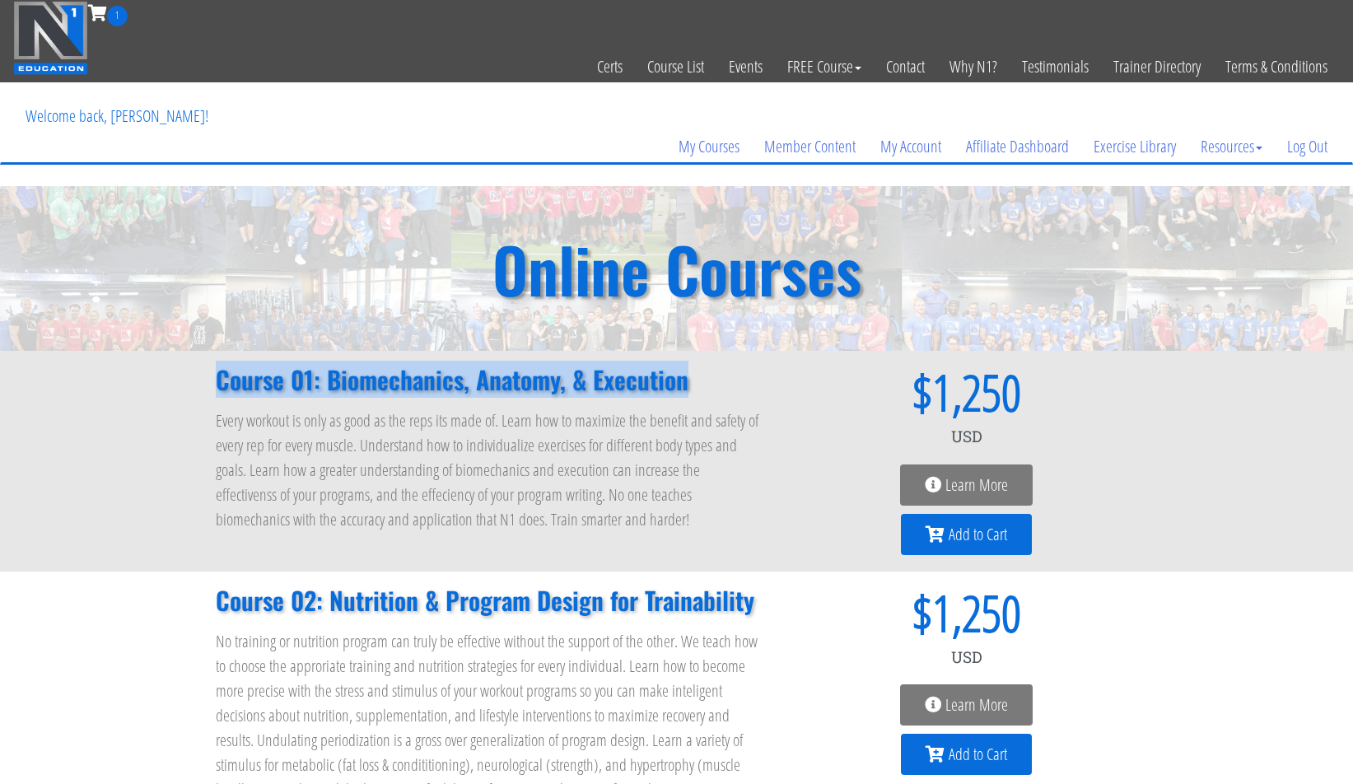
drag, startPoint x: 692, startPoint y: 387, endPoint x: 162, endPoint y: 378, distance: 529.6
click at [162, 378] on div "Course 01: Biomechanics, Anatomy, & Execution Every workout is only as good as …" at bounding box center [676, 461] width 1353 height 221
copy h2 "Course 01: Biomechanics, Anatomy, & Execution"
